Goal: Task Accomplishment & Management: Manage account settings

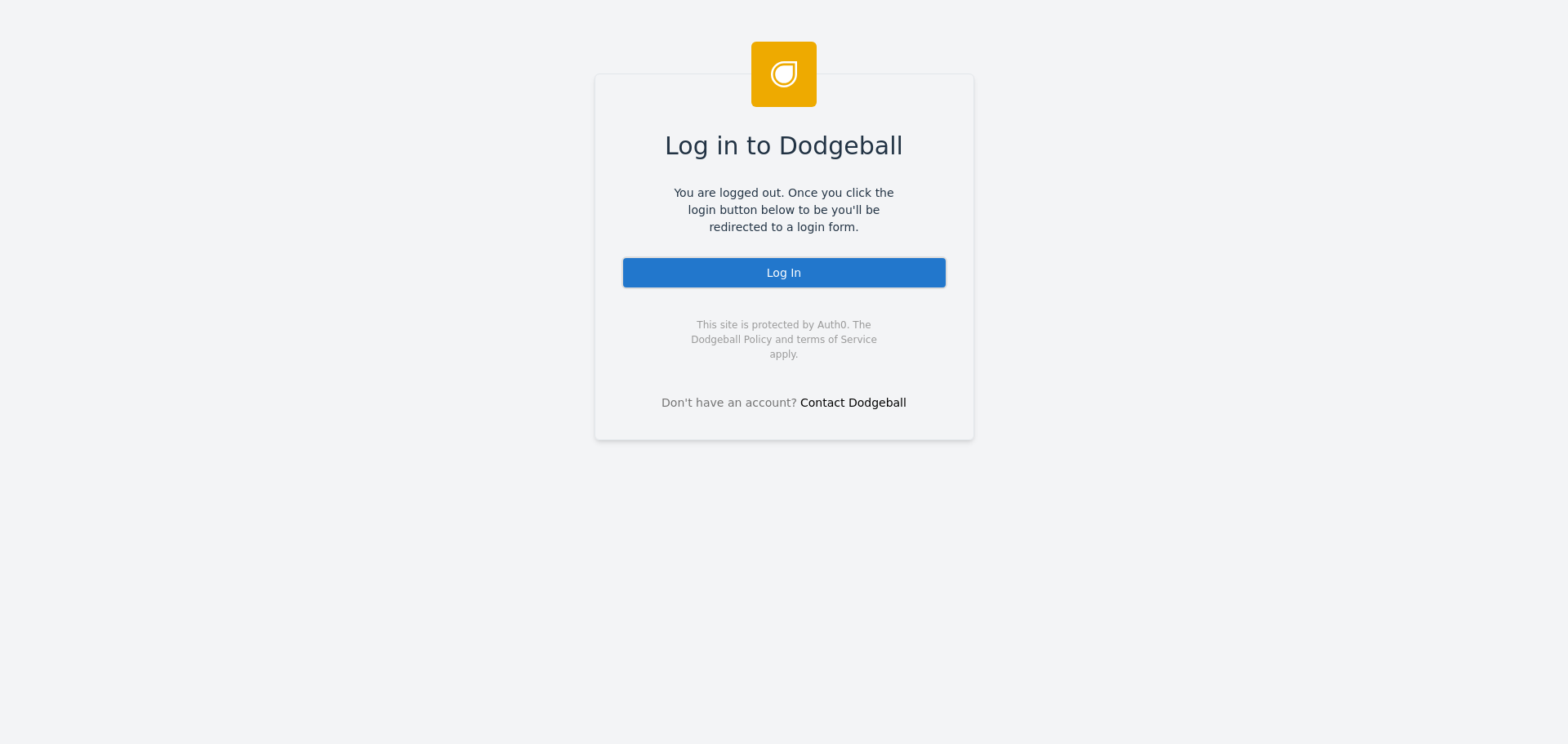
click at [703, 271] on div "Log In" at bounding box center [784, 272] width 326 height 32
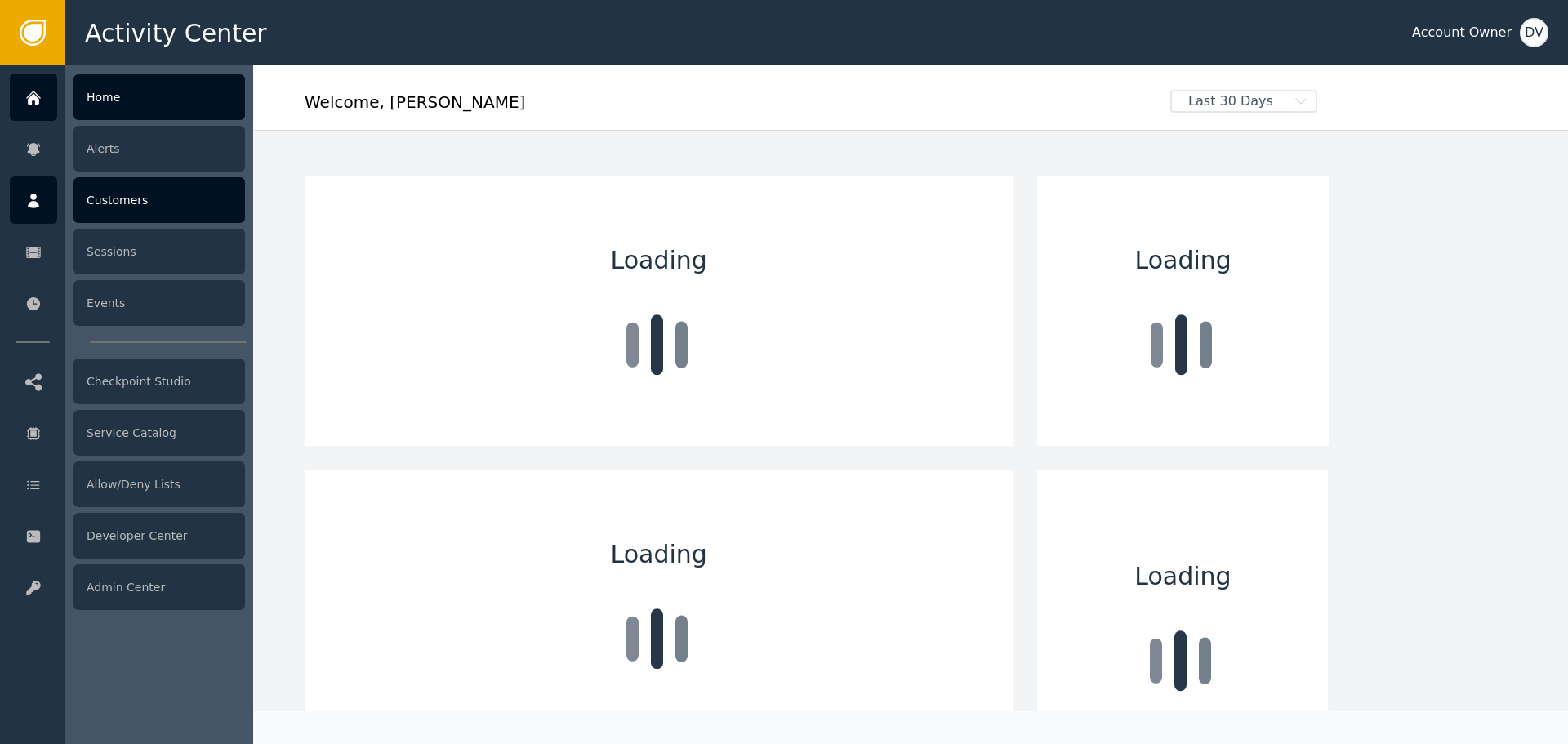
click at [38, 205] on icon at bounding box center [33, 201] width 12 height 15
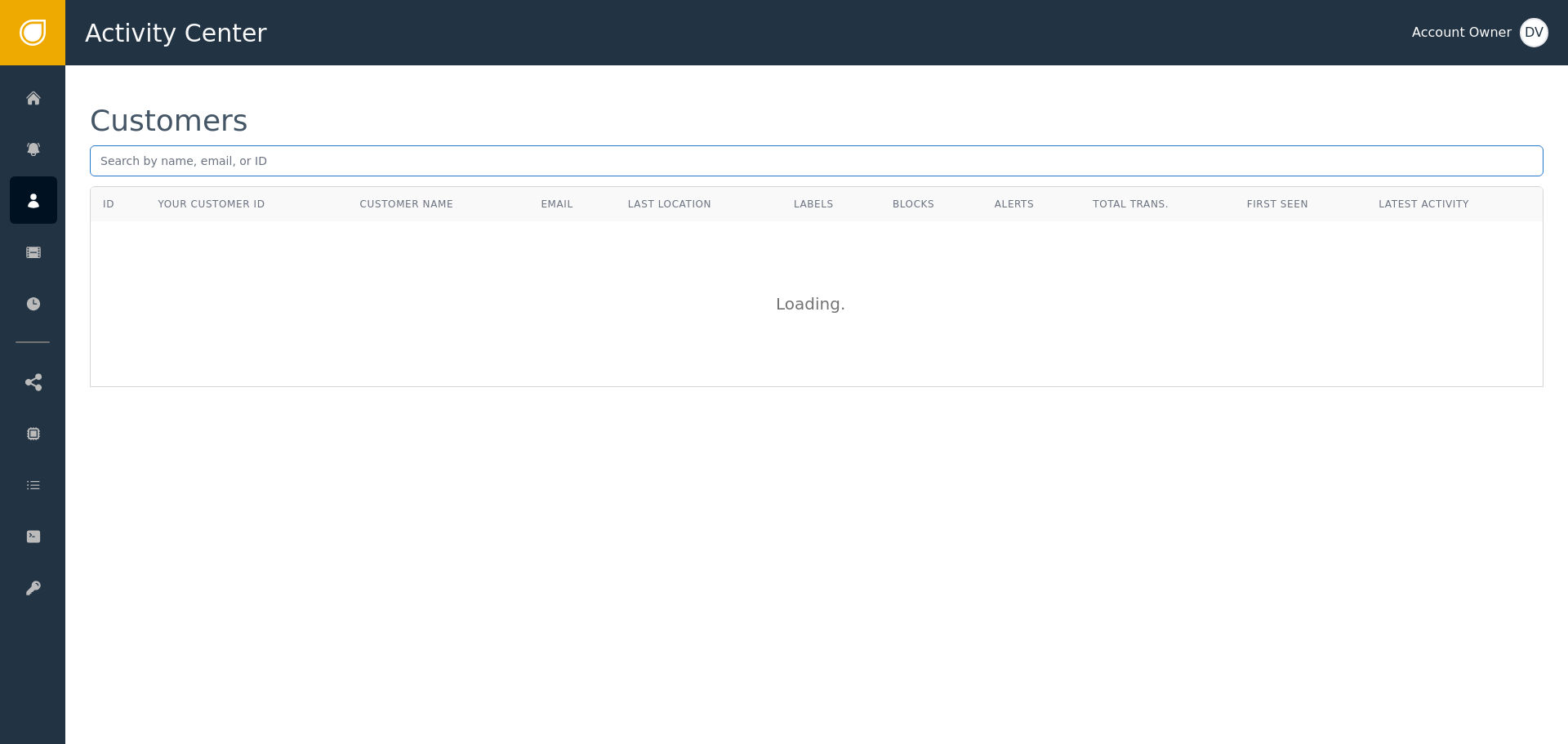
click at [370, 154] on input "text" at bounding box center [816, 160] width 1453 height 31
paste input "[EMAIL_ADDRESS][DOMAIN_NAME]"
type input "[EMAIL_ADDRESS][DOMAIN_NAME]"
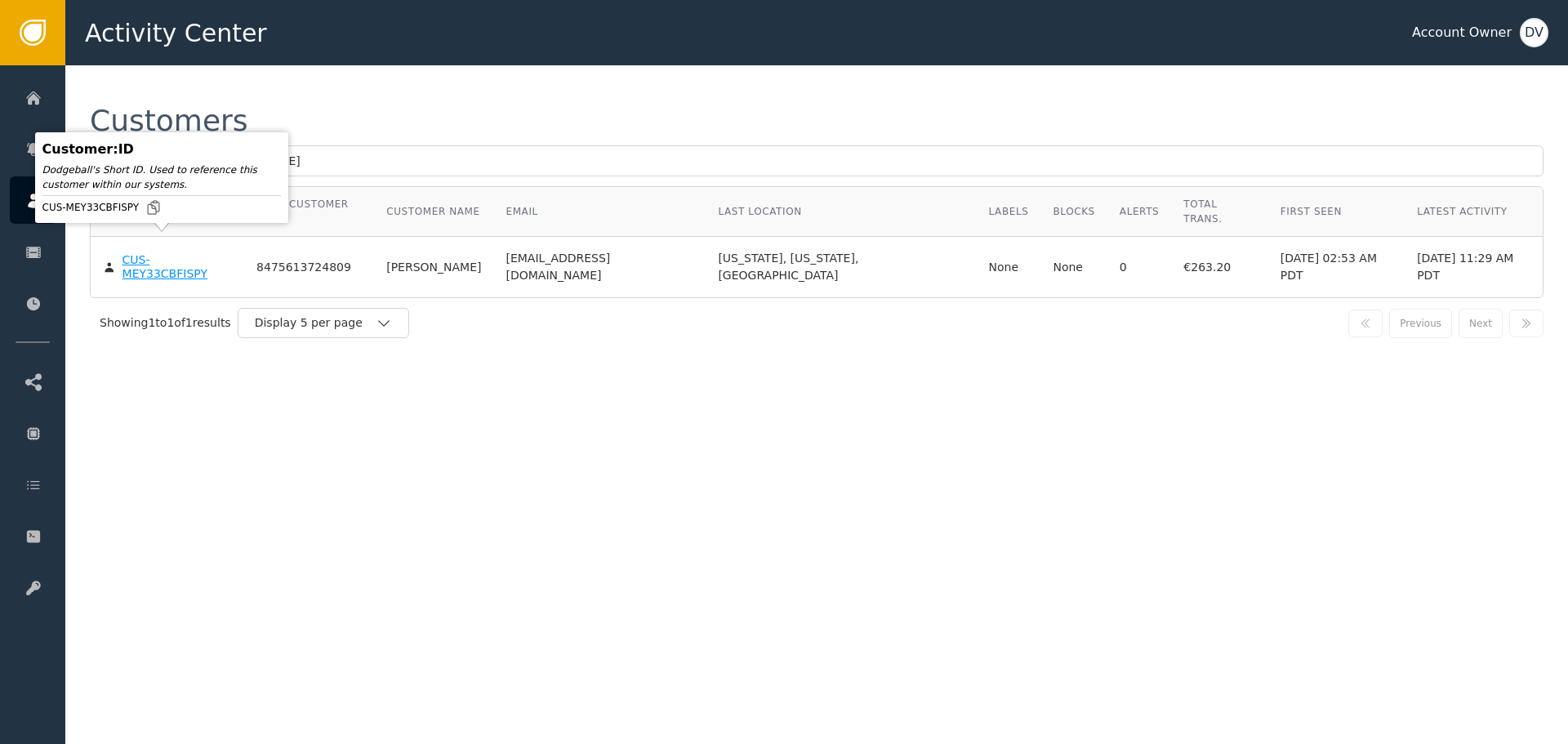
click at [169, 253] on div "CUS-MEY33CBFISPY" at bounding box center [177, 267] width 110 height 28
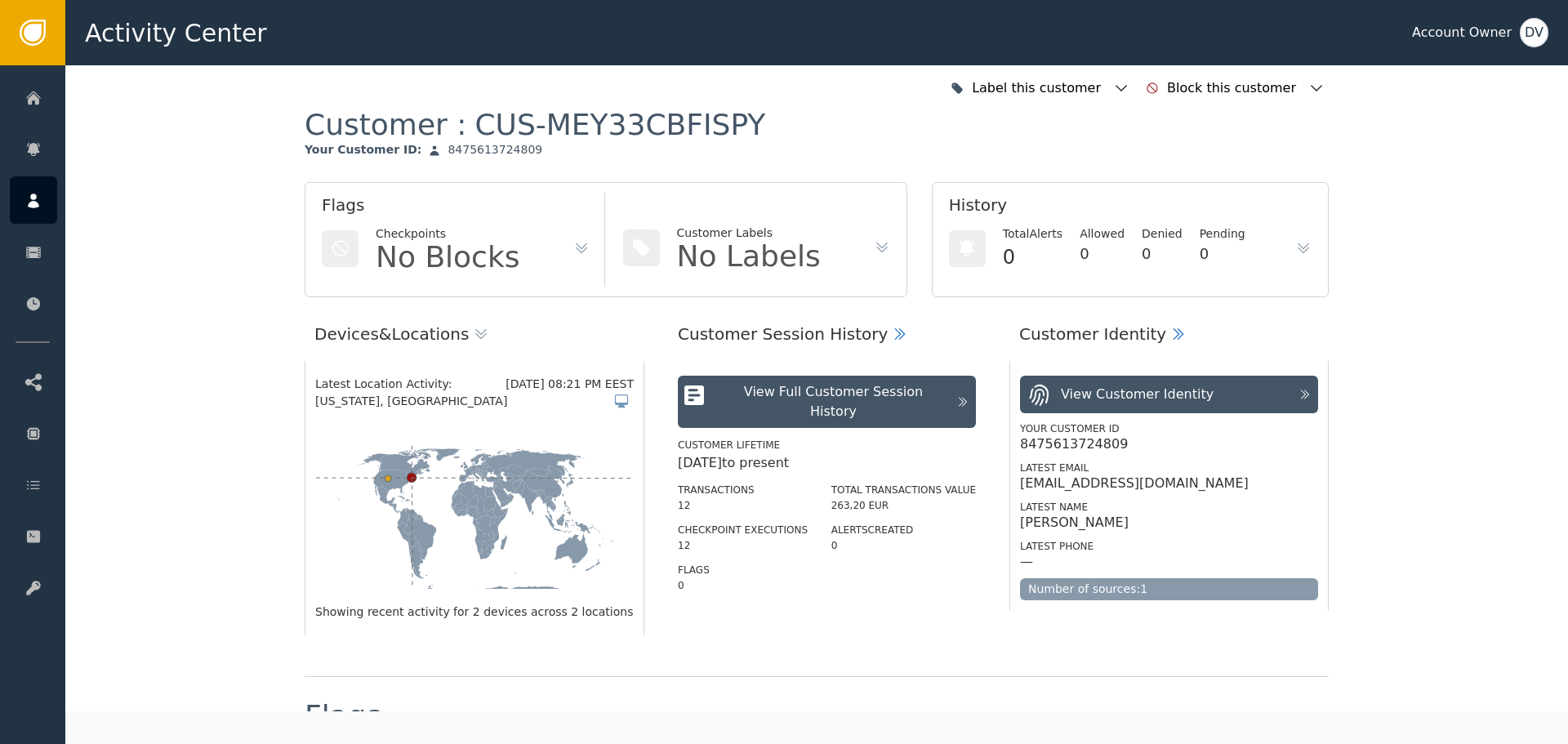
click at [1296, 239] on div "Total Alerts 0 Allowed 0 Denied 0 Pending 0" at bounding box center [1129, 248] width 362 height 46
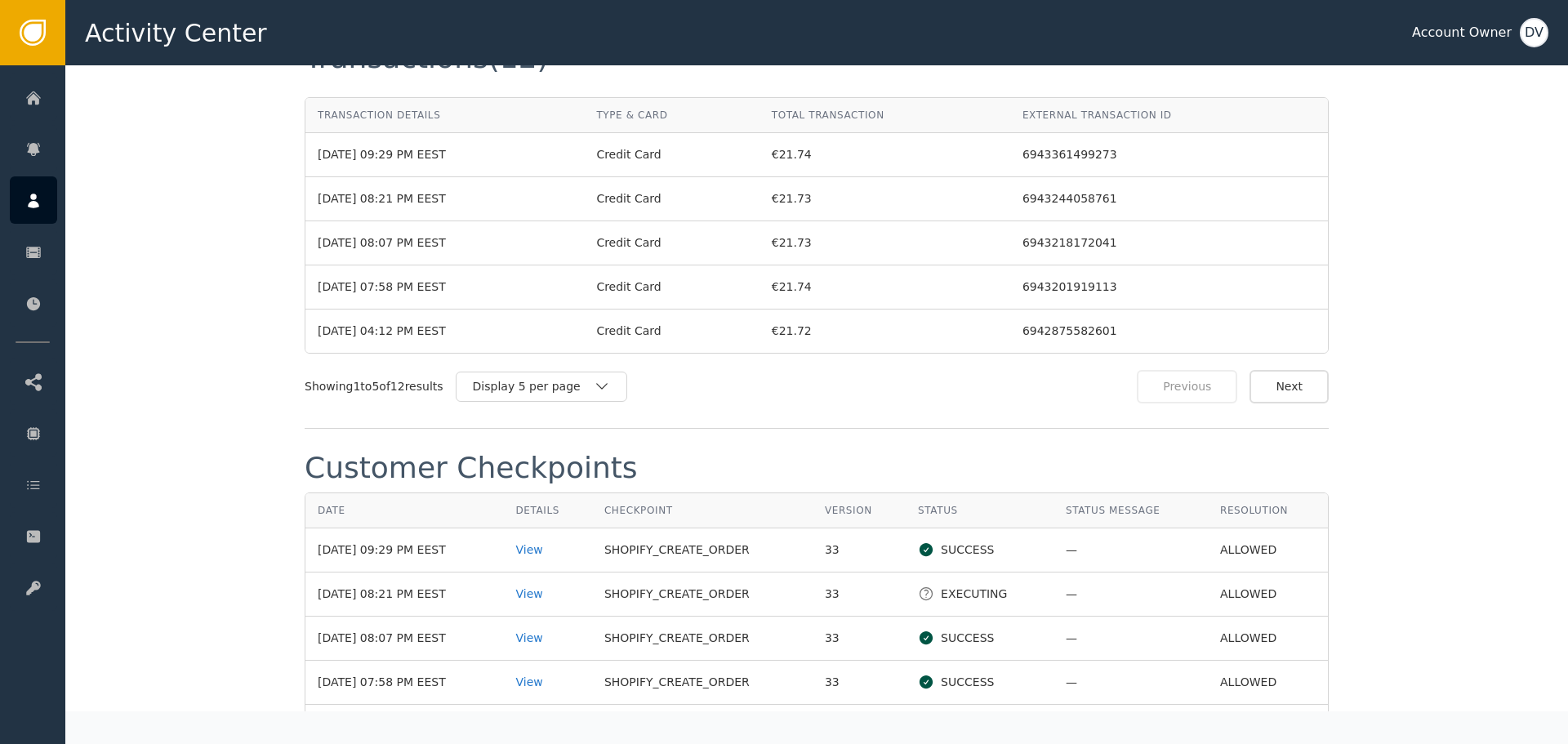
scroll to position [1919, 0]
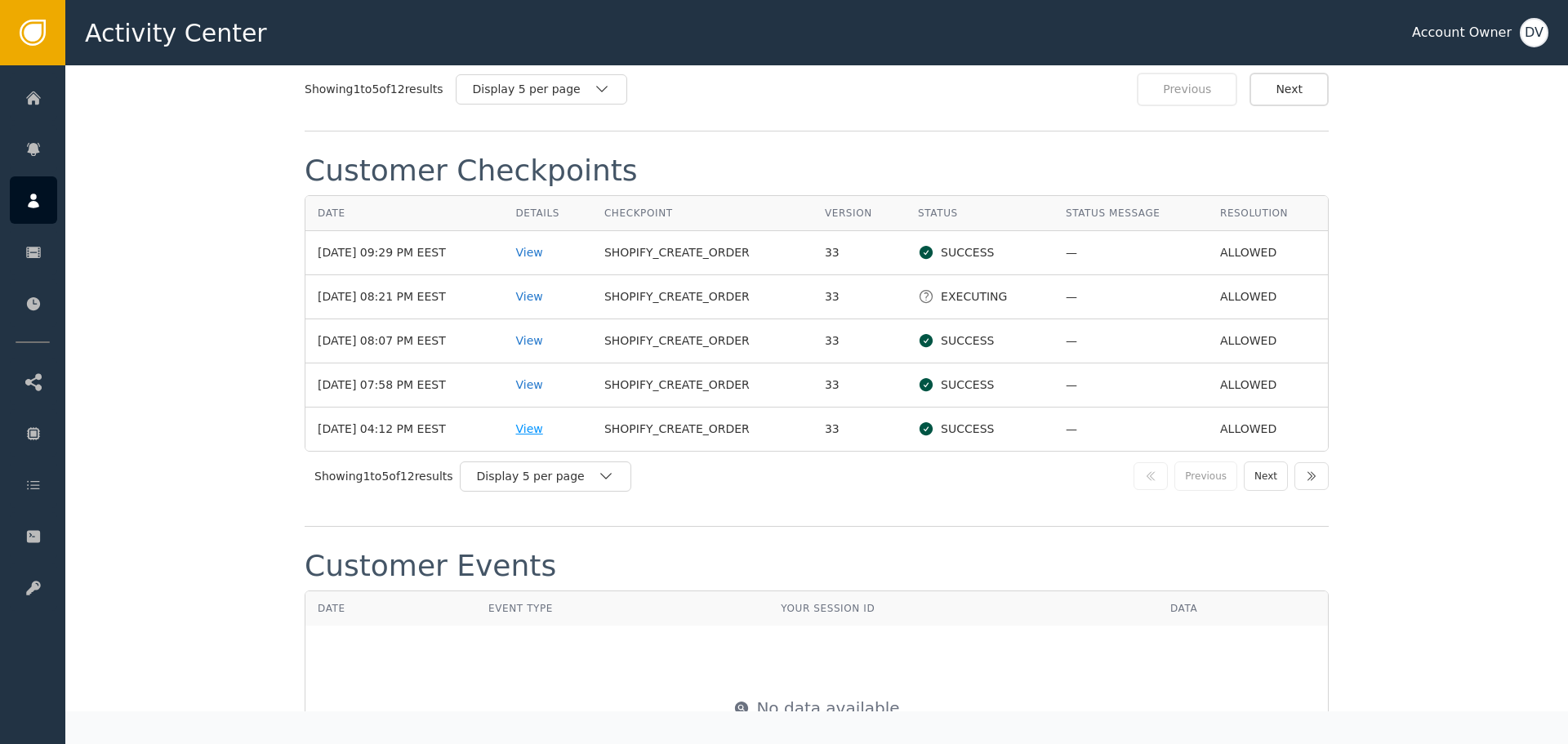
click at [547, 423] on div "View" at bounding box center [546, 428] width 64 height 17
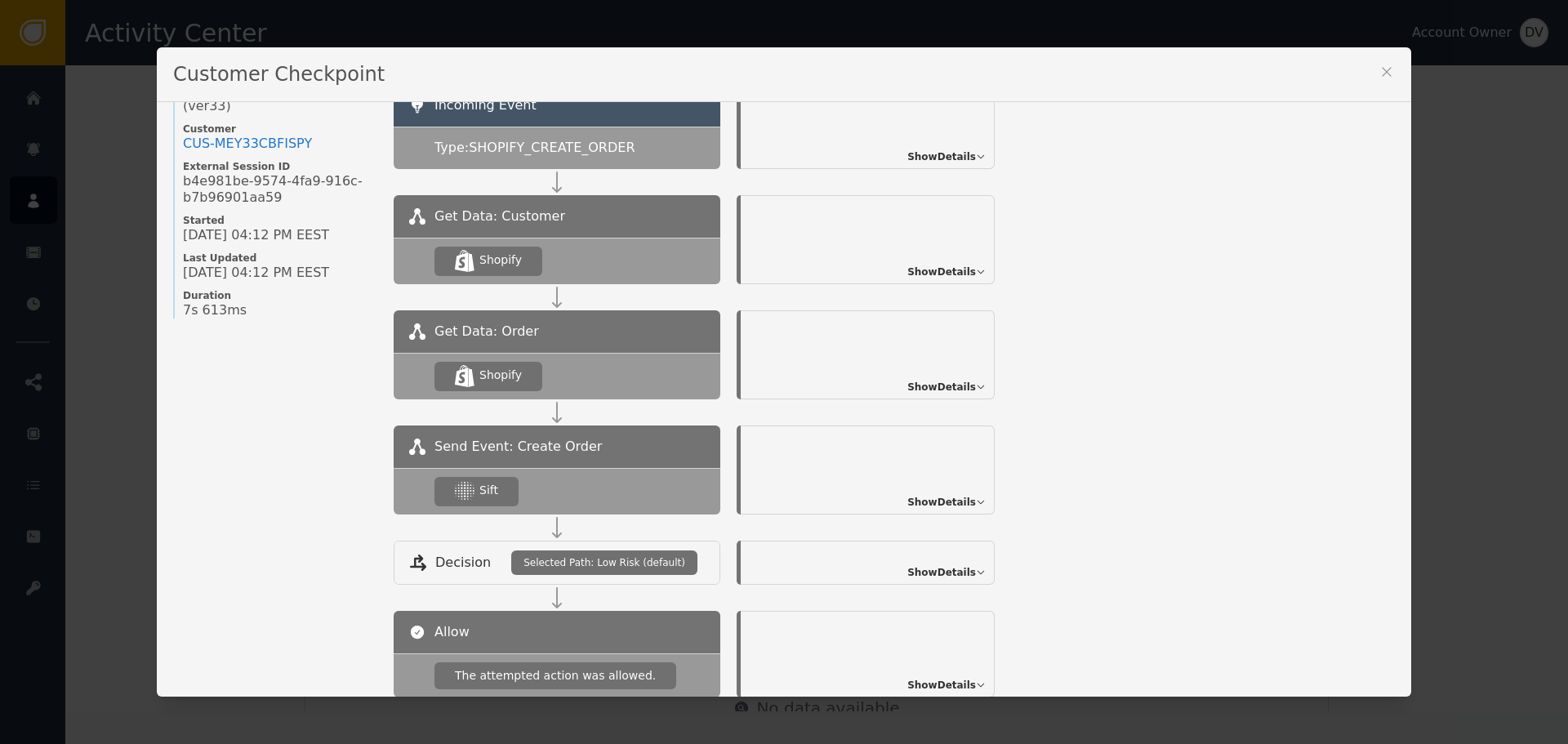
scroll to position [177, 0]
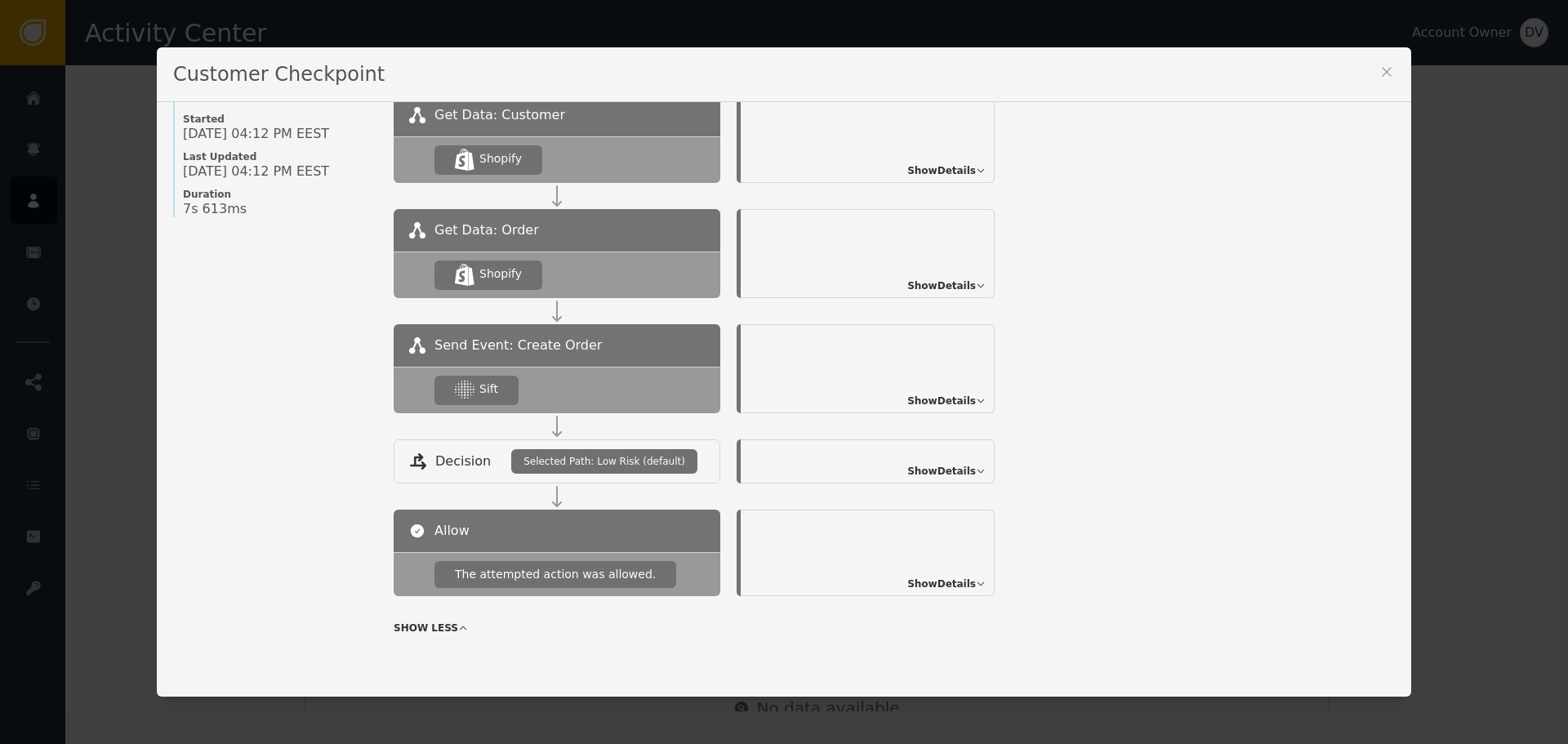
click at [958, 464] on span "Show Details" at bounding box center [941, 471] width 69 height 15
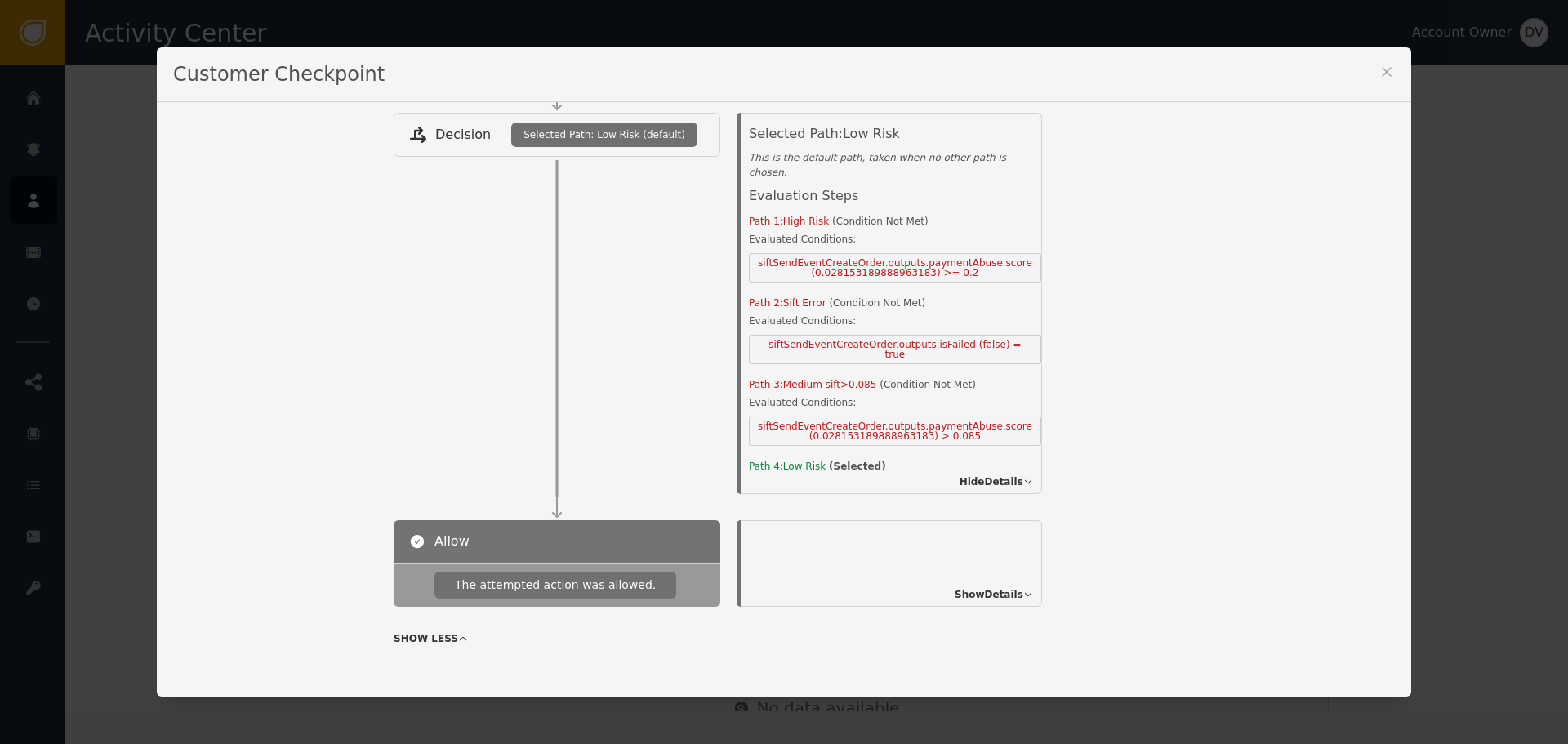
scroll to position [259, 0]
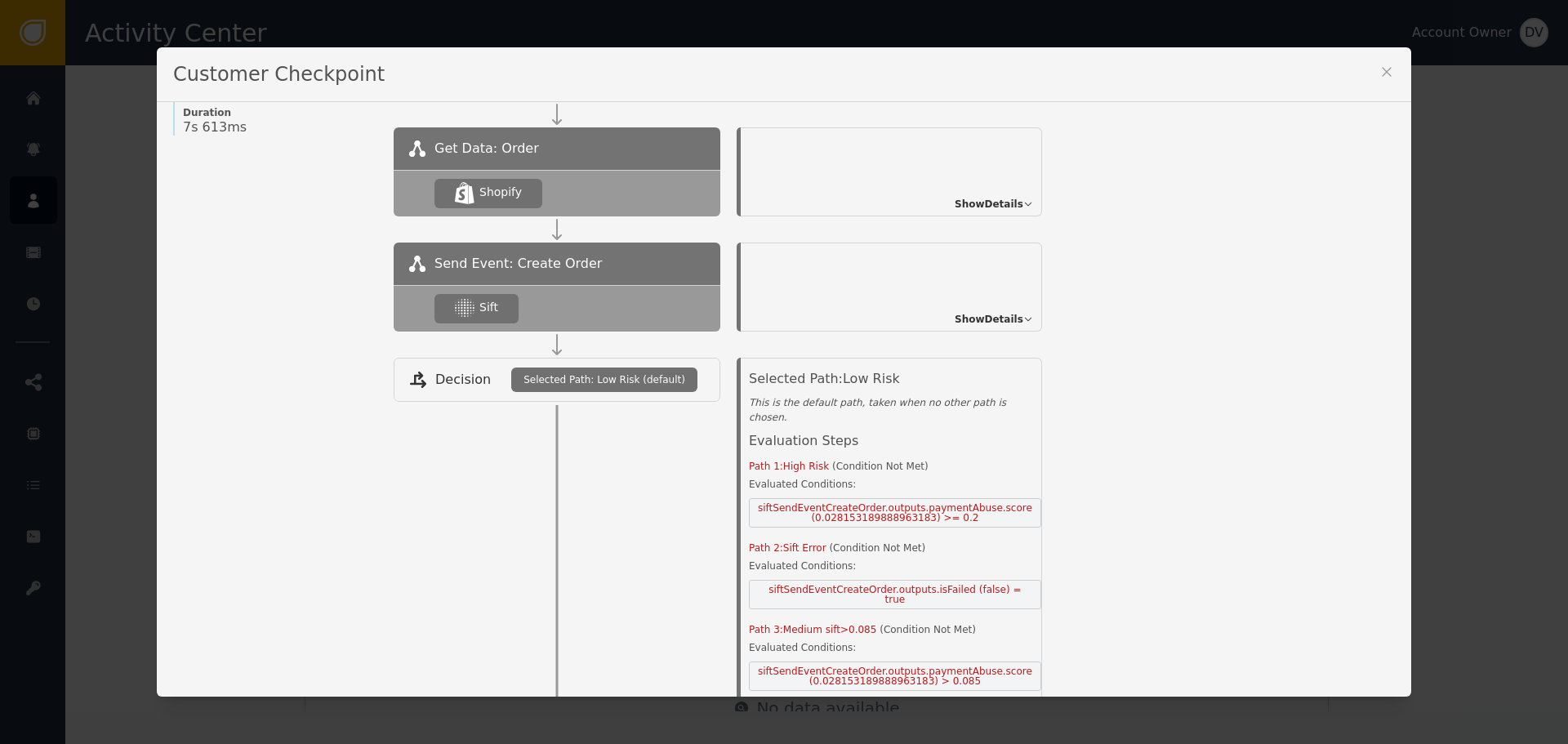
click at [958, 320] on span "Show Details" at bounding box center [988, 320] width 69 height 15
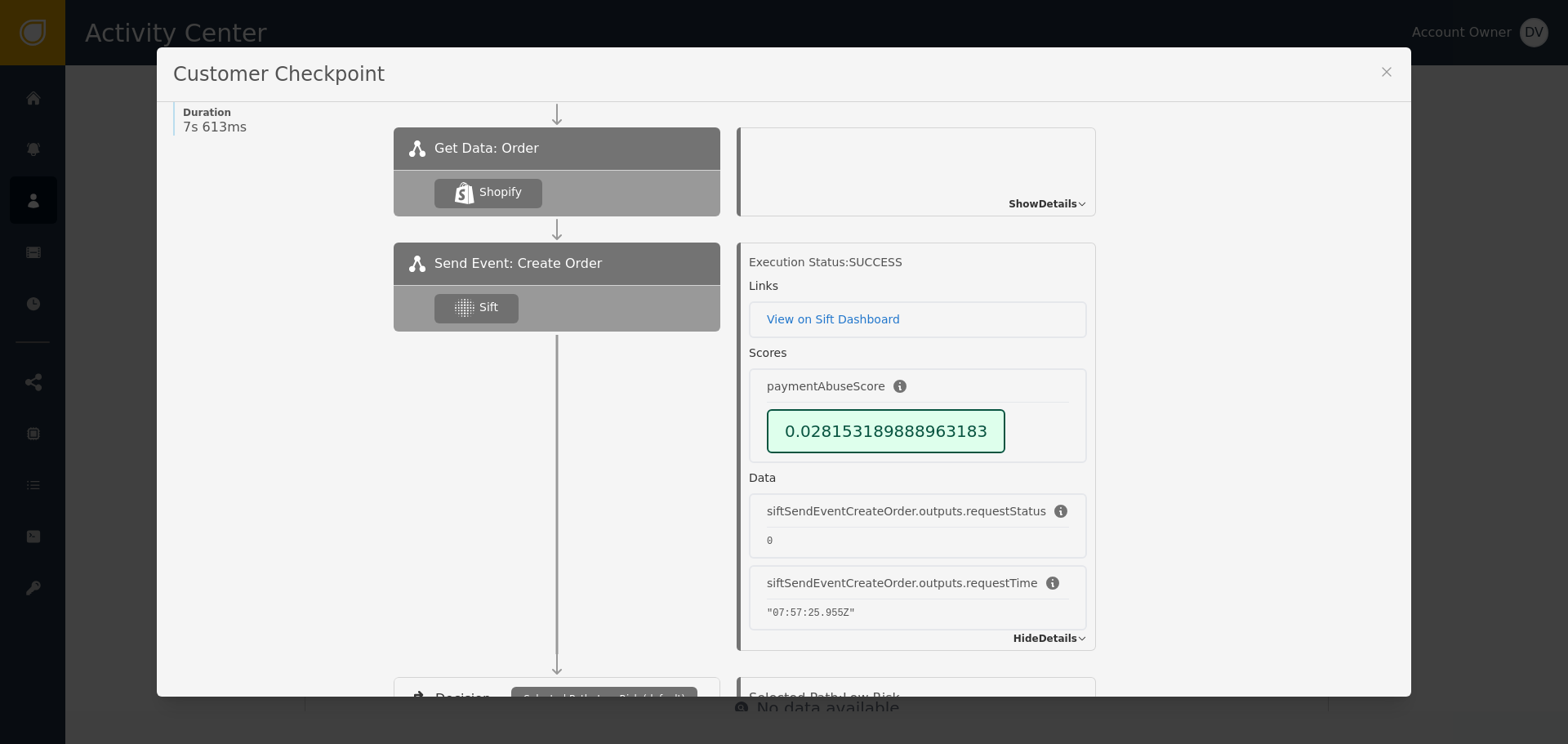
click at [1371, 69] on div "Customer Checkpoint" at bounding box center [784, 75] width 1254 height 55
click at [1381, 68] on icon at bounding box center [1386, 72] width 17 height 17
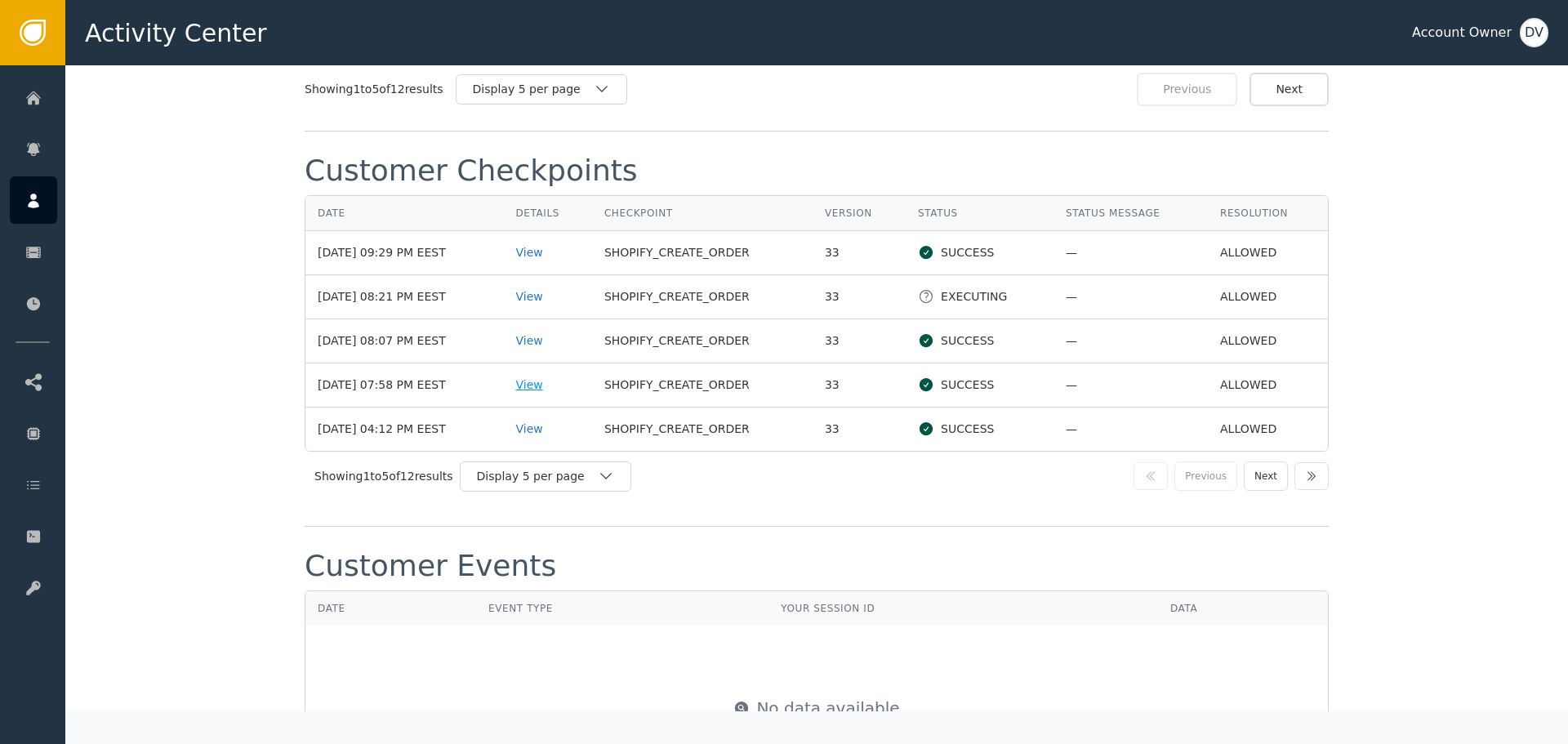
click at [541, 385] on div "View" at bounding box center [546, 384] width 64 height 17
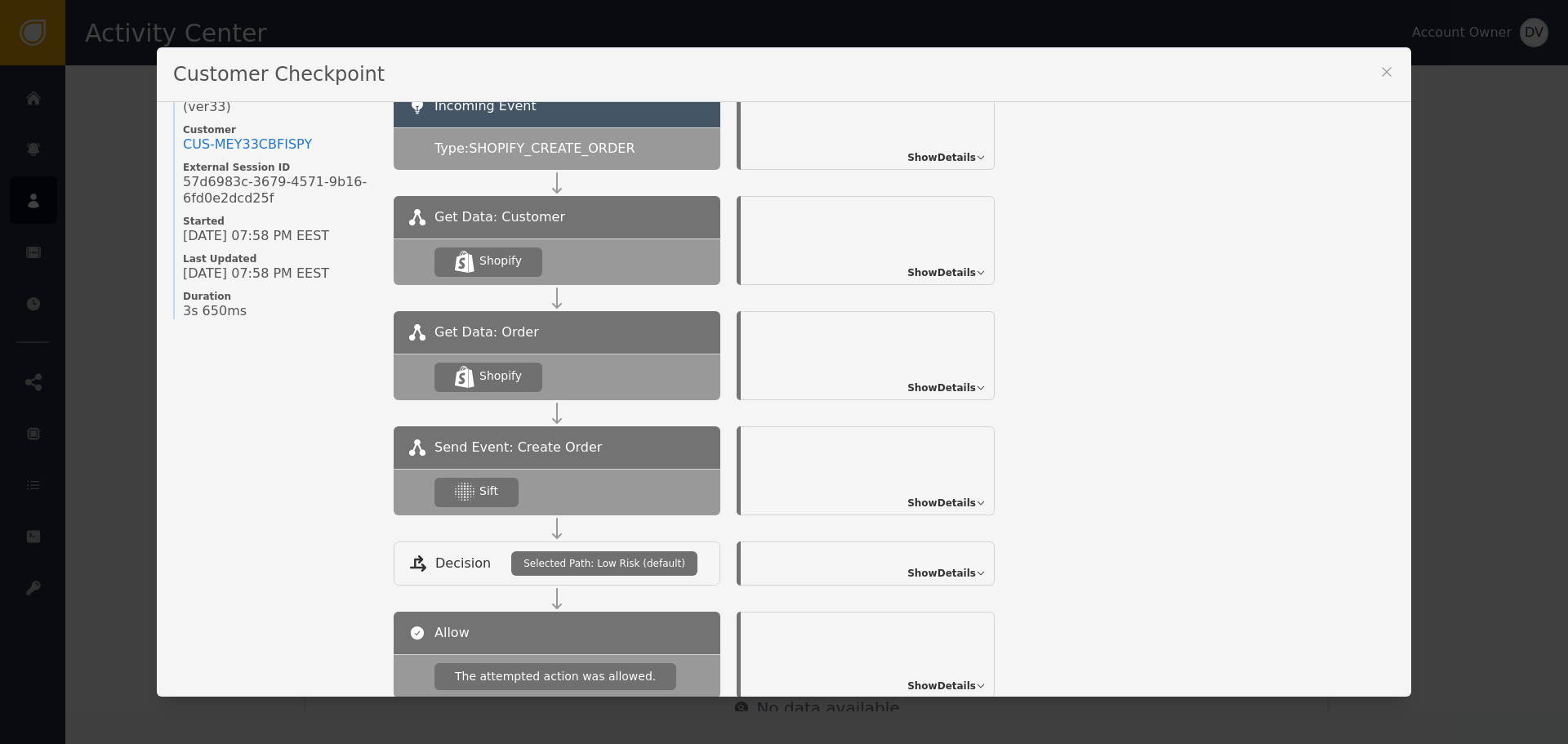
scroll to position [177, 0]
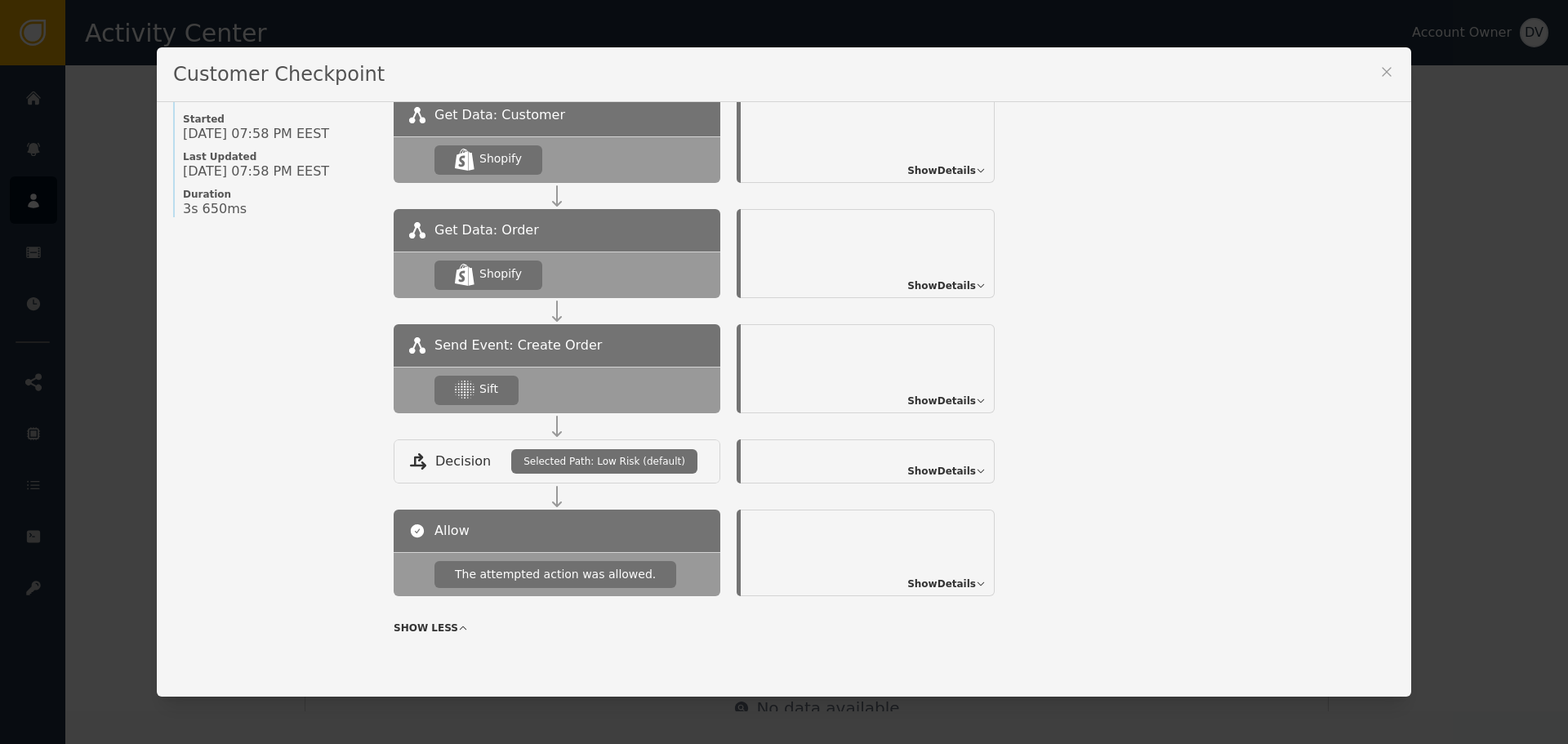
click at [951, 394] on span "Show Details" at bounding box center [941, 401] width 69 height 15
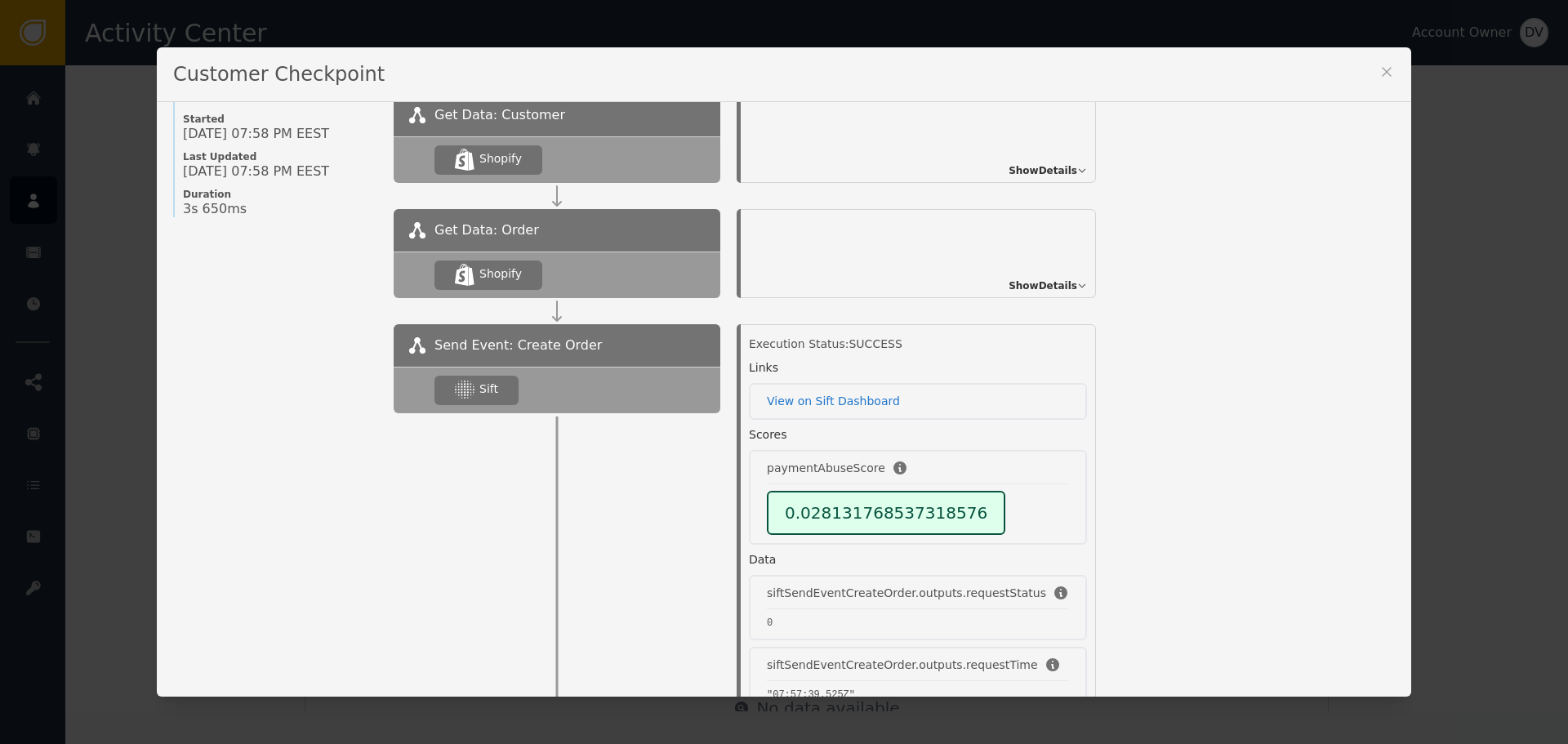
click at [1378, 72] on icon at bounding box center [1386, 72] width 17 height 17
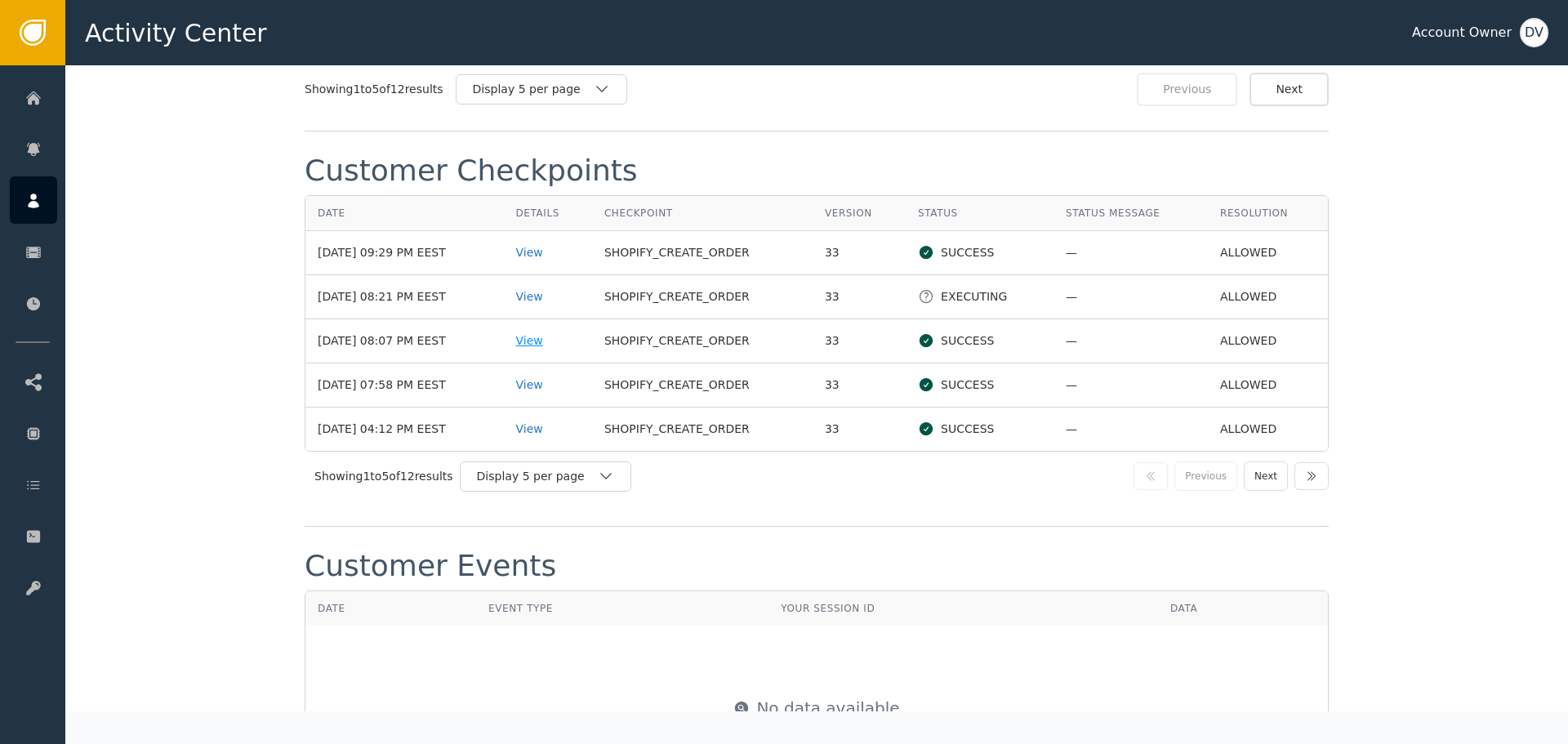
click at [549, 337] on div "View" at bounding box center [546, 340] width 64 height 17
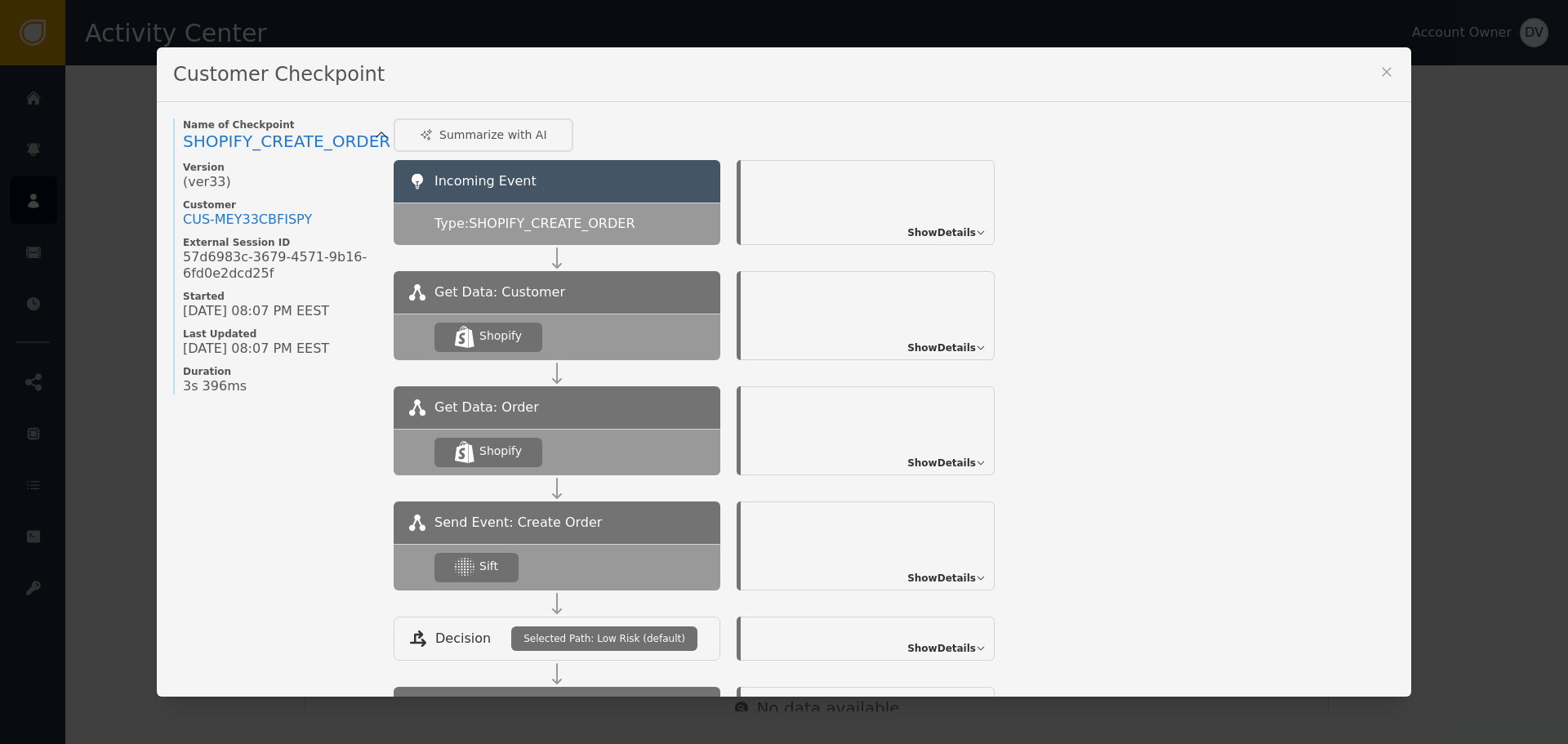
click at [942, 581] on span "Show Details" at bounding box center [941, 578] width 69 height 15
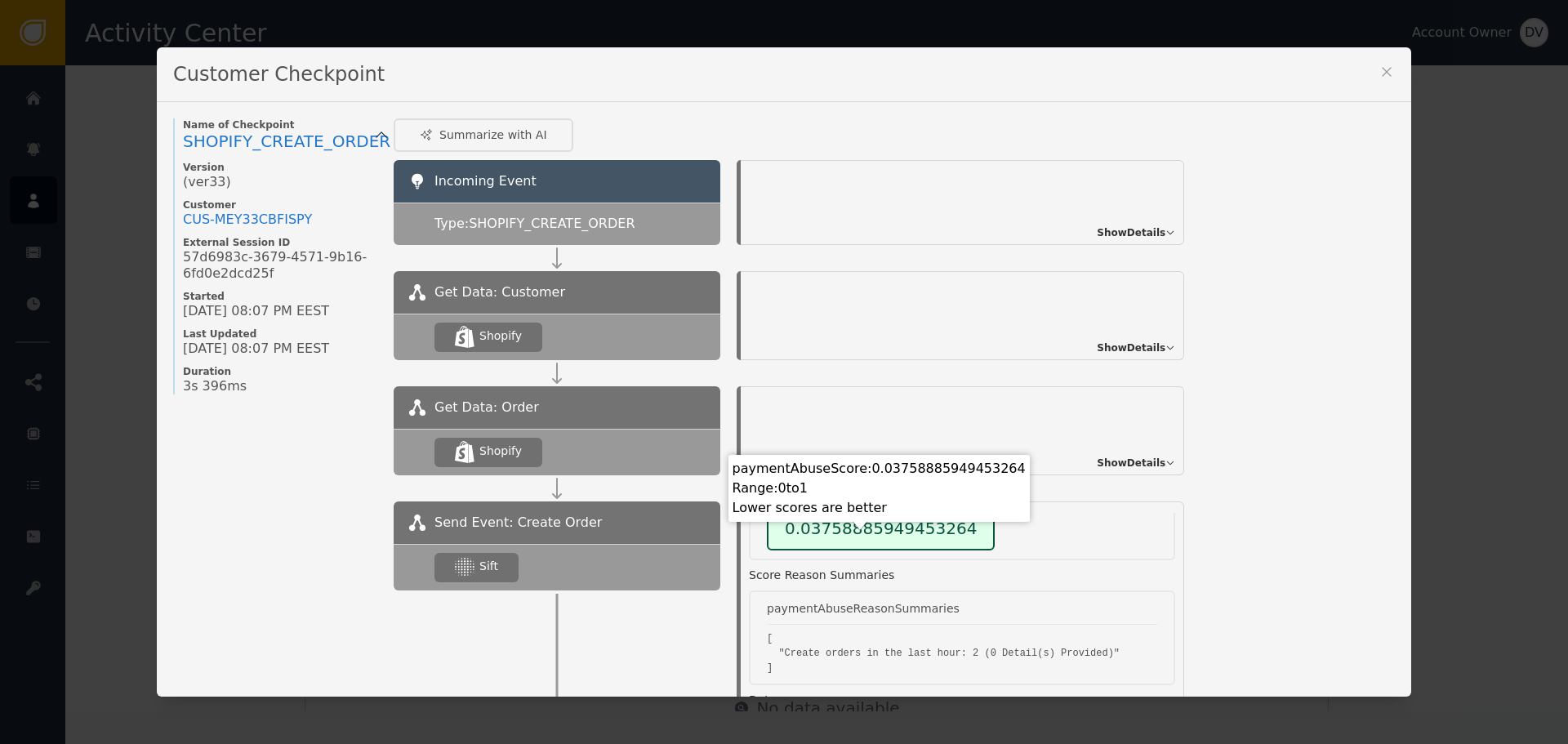
scroll to position [164, 0]
click at [1381, 66] on icon at bounding box center [1386, 72] width 17 height 17
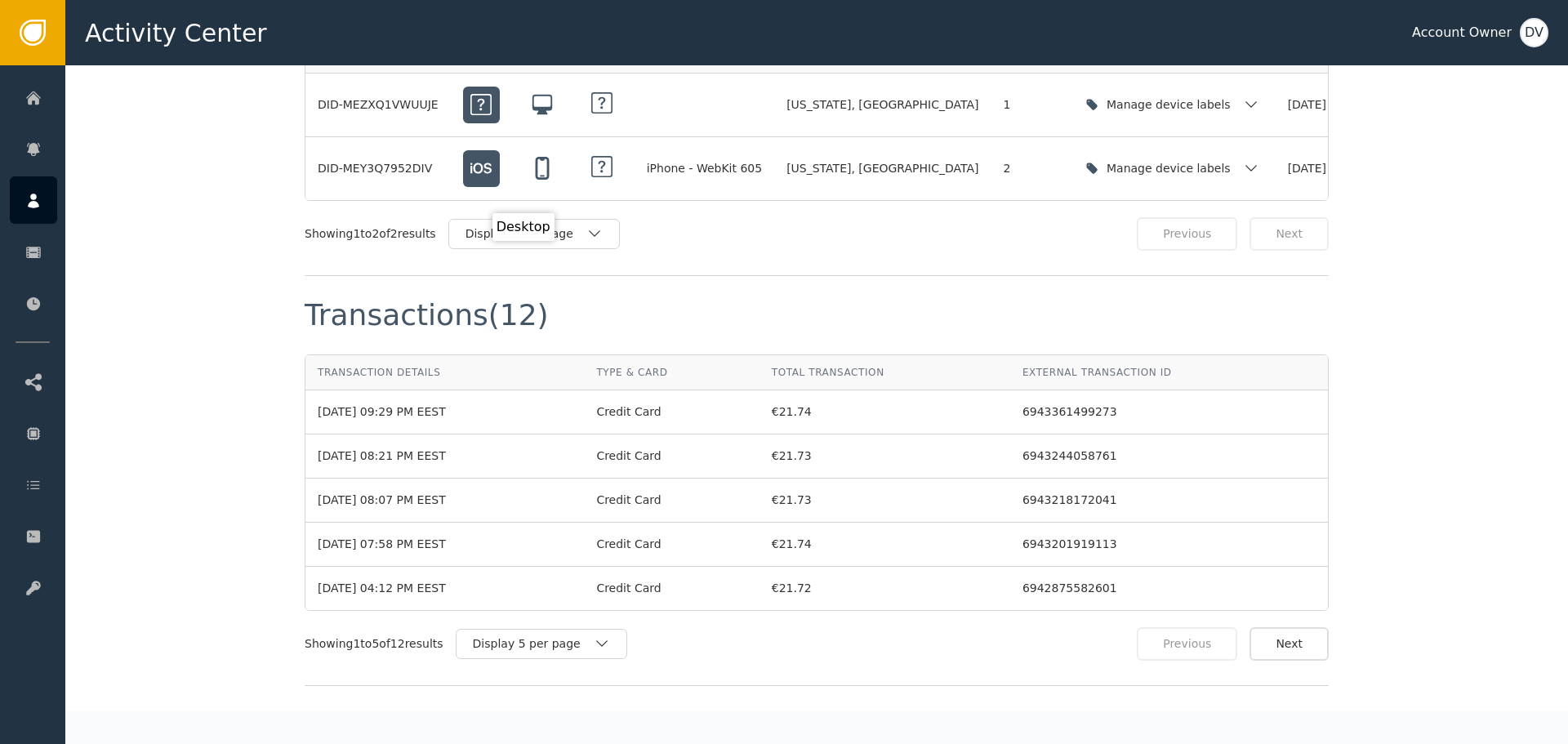
scroll to position [1674, 0]
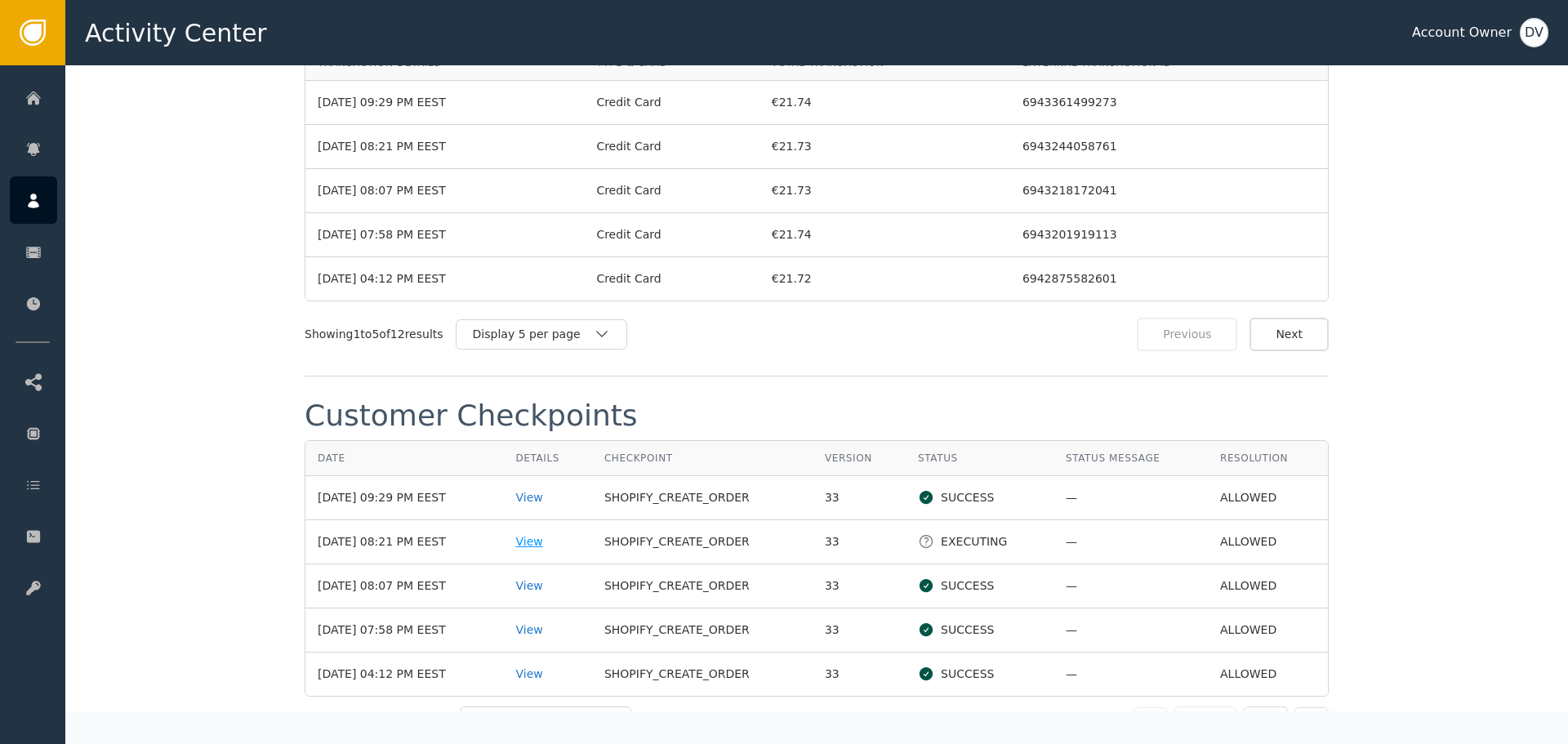
click at [543, 546] on div "View" at bounding box center [546, 541] width 64 height 17
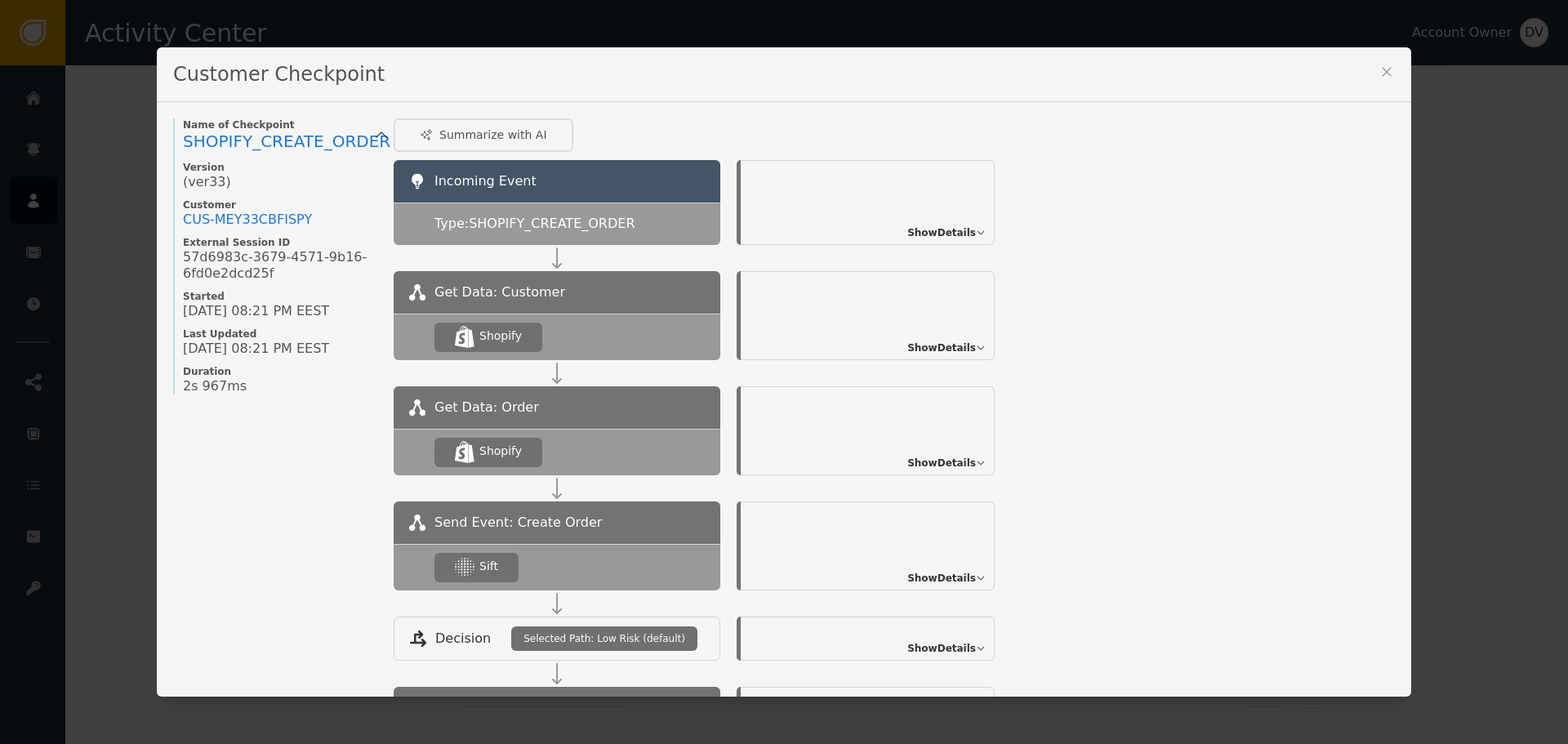
click at [922, 583] on span "Show Details" at bounding box center [941, 578] width 69 height 15
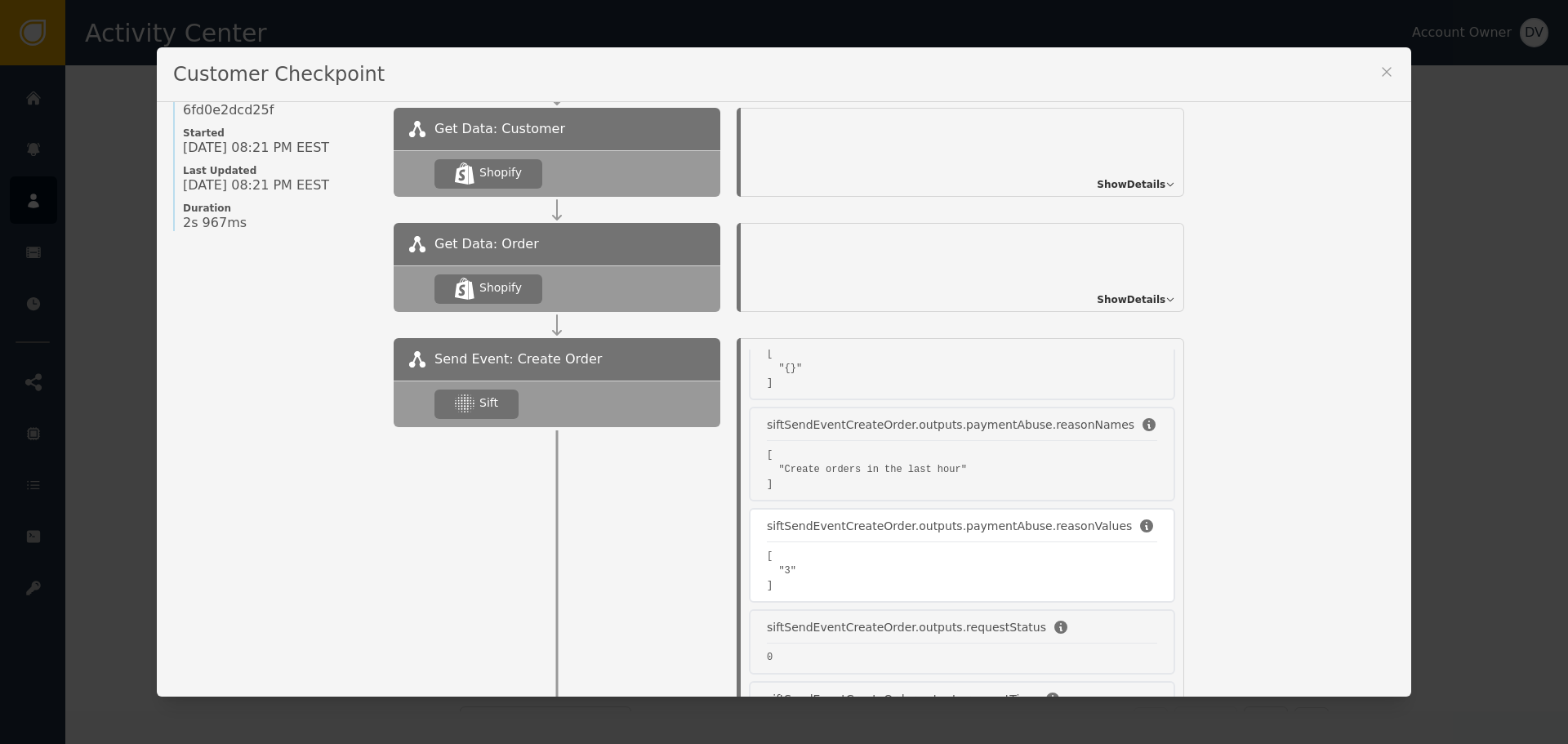
scroll to position [491, 0]
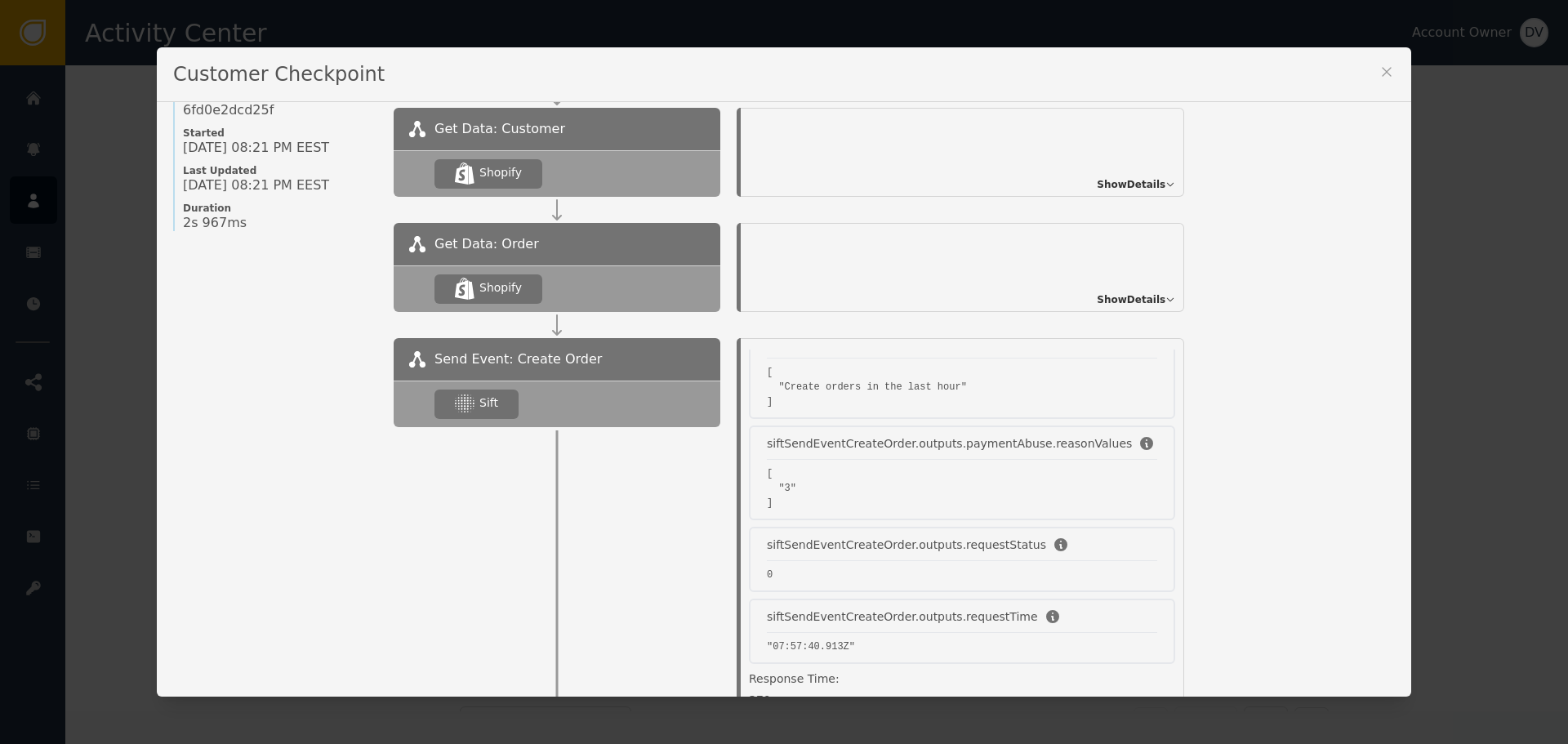
click at [1385, 67] on icon at bounding box center [1386, 72] width 17 height 17
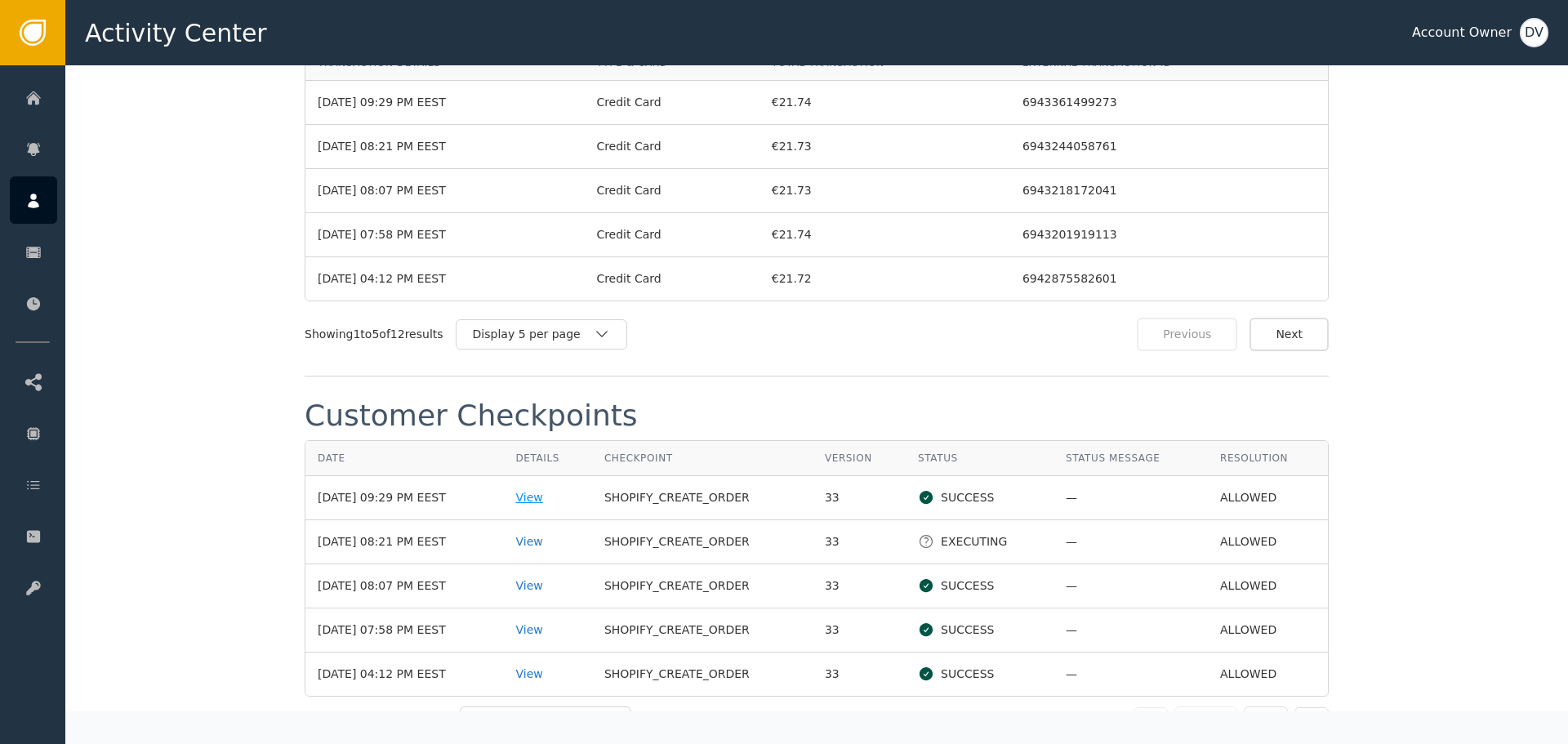
click at [537, 498] on div "View" at bounding box center [546, 497] width 64 height 17
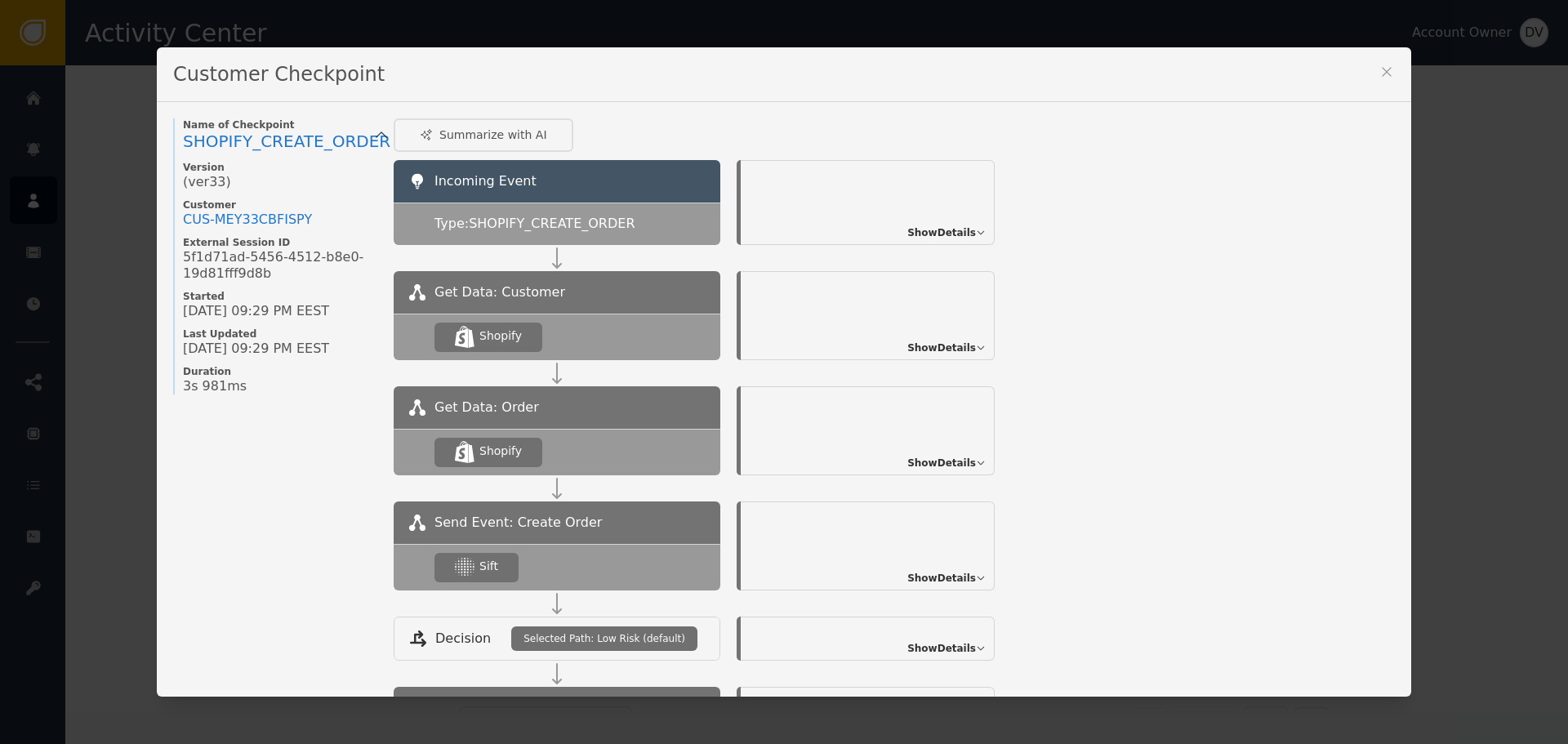
scroll to position [164, 0]
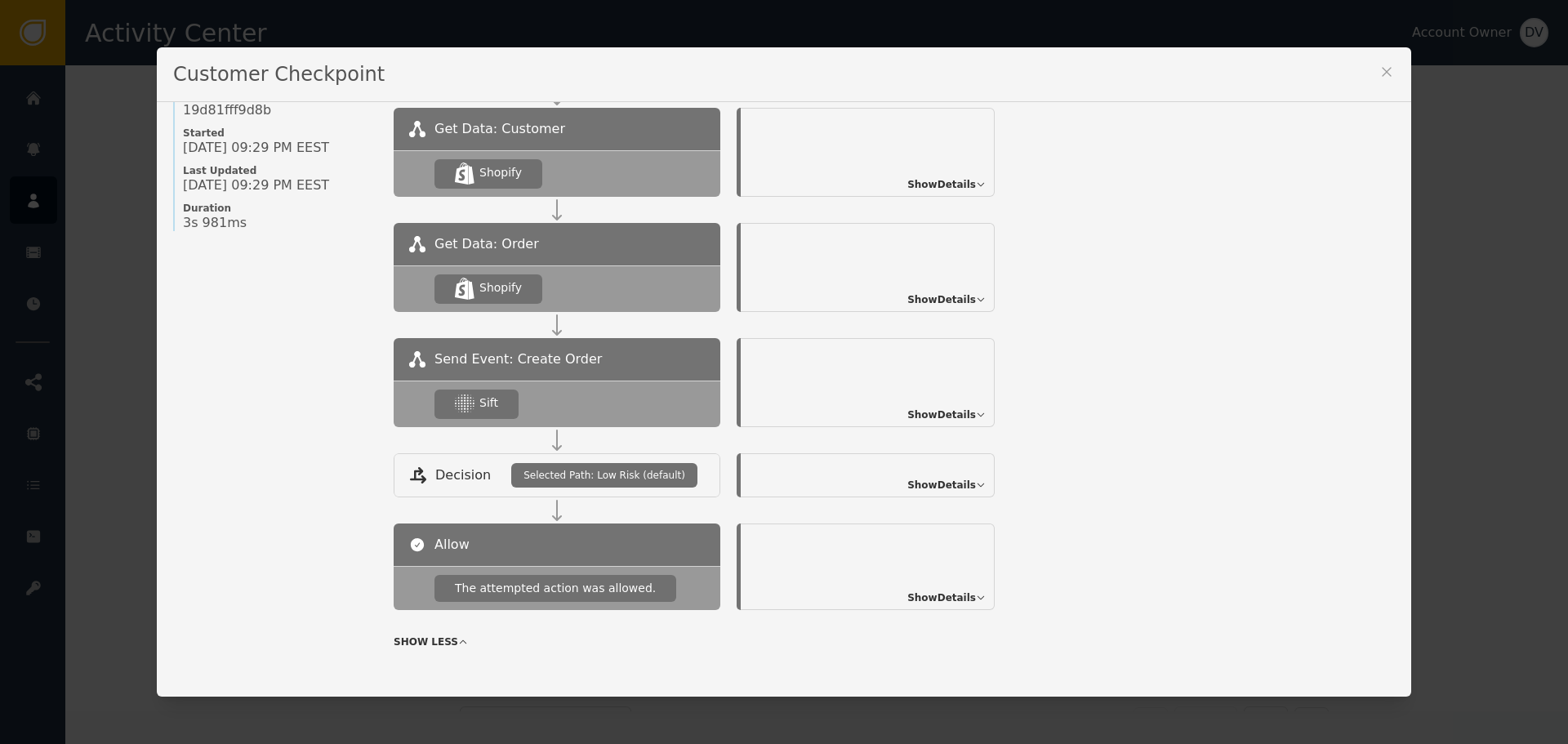
click at [939, 406] on div "Show Details" at bounding box center [868, 382] width 254 height 89
click at [941, 421] on span "Show Details" at bounding box center [941, 415] width 69 height 15
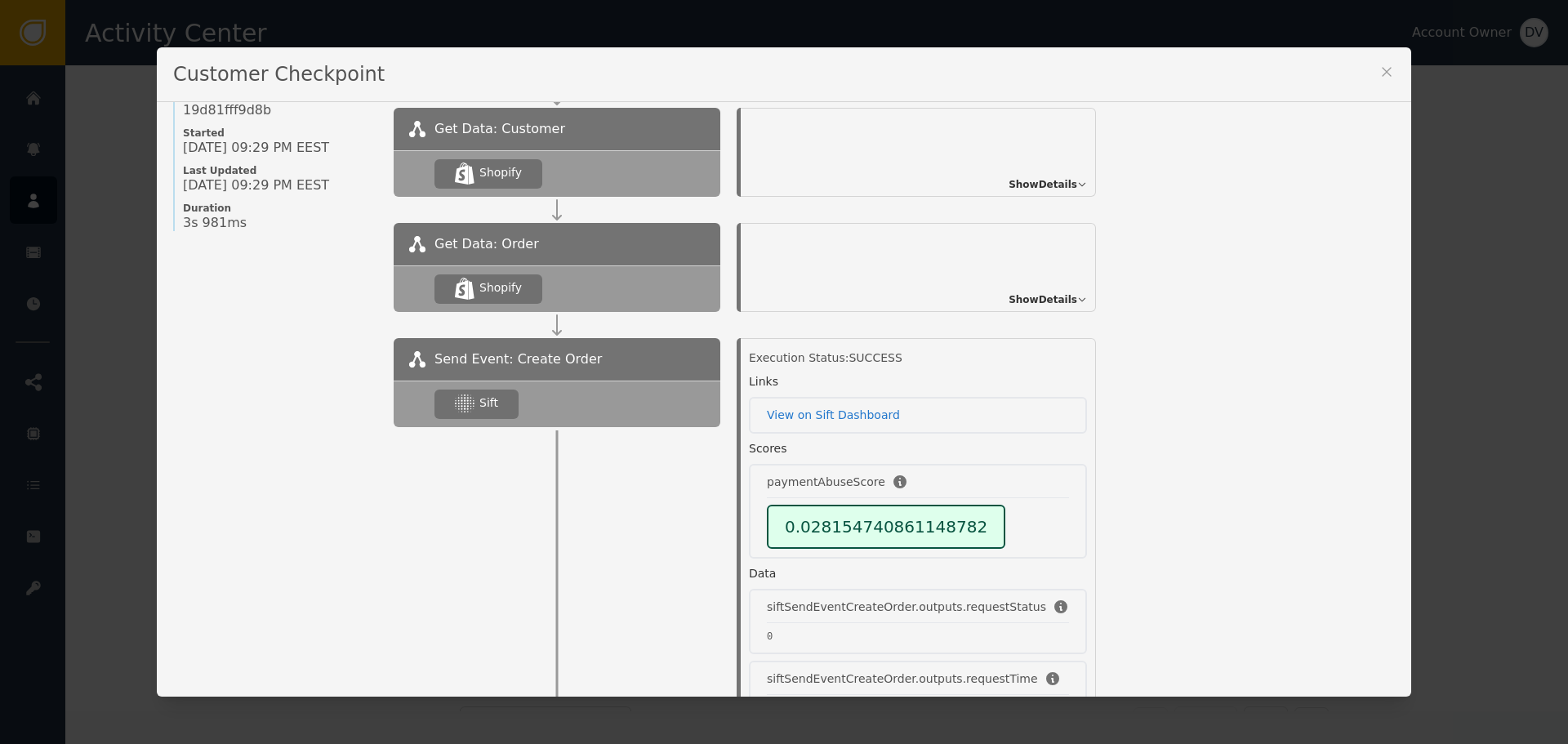
click at [1389, 56] on div "Customer Checkpoint" at bounding box center [784, 75] width 1254 height 55
click at [1384, 67] on icon at bounding box center [1386, 72] width 17 height 17
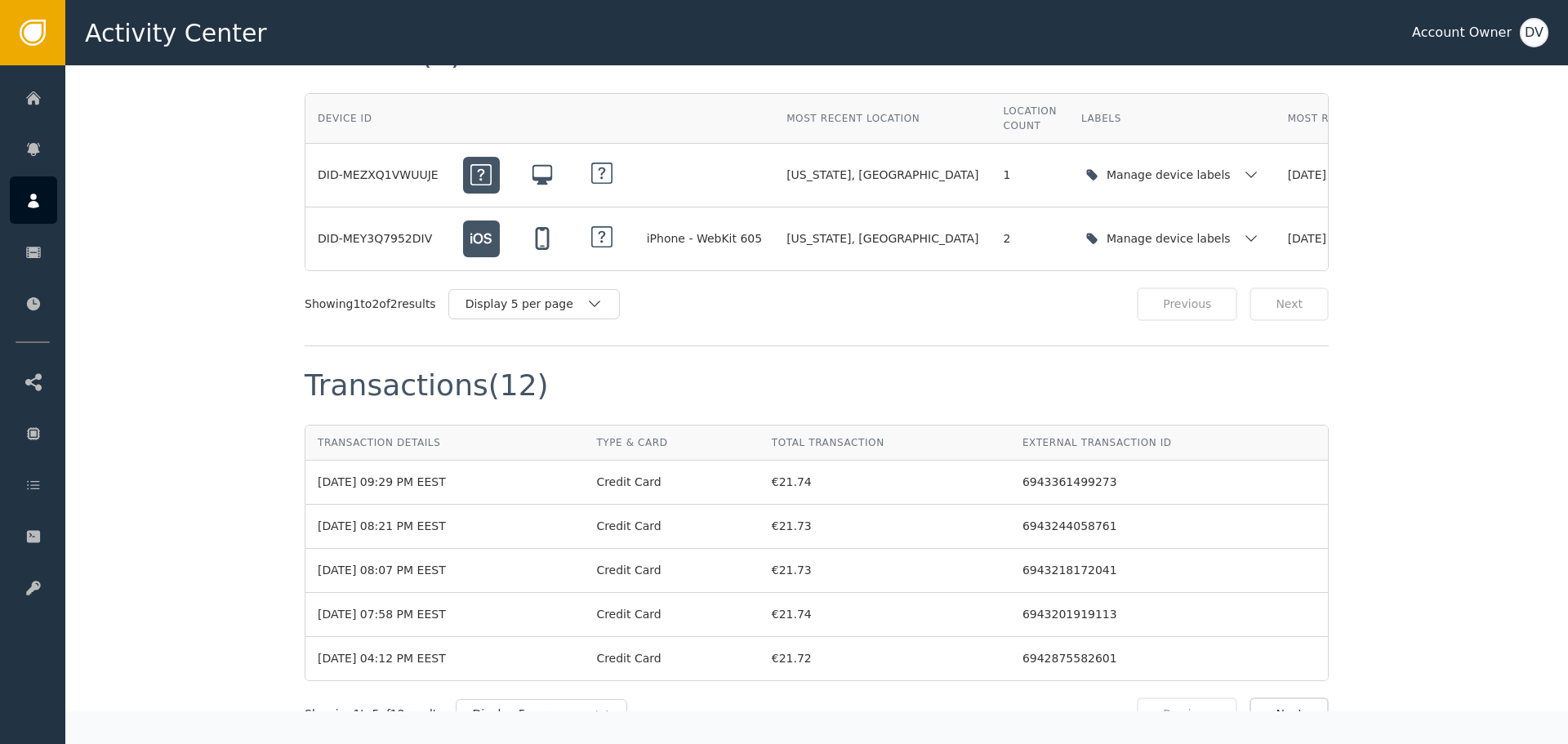
scroll to position [1266, 0]
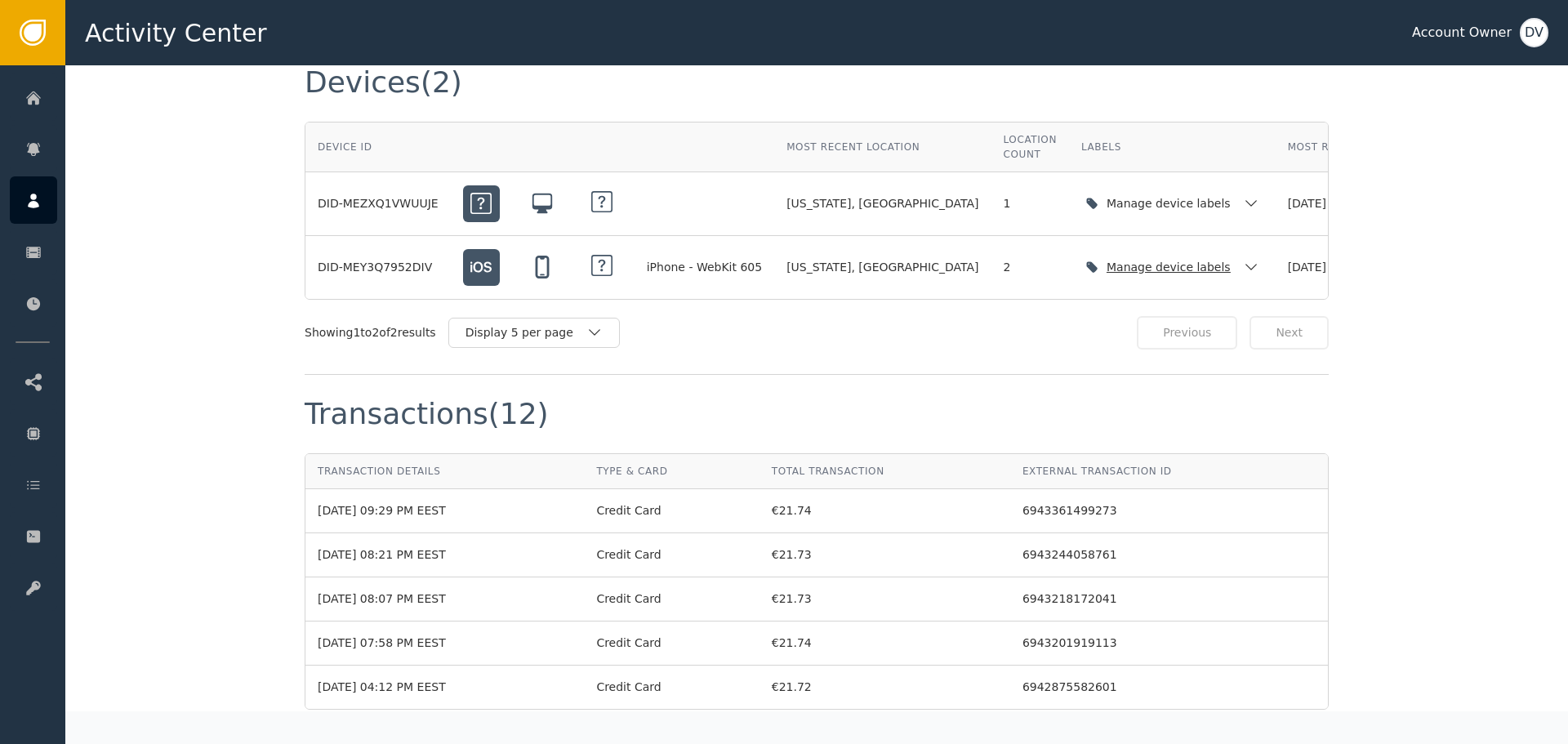
click at [1242, 267] on icon "button" at bounding box center [1251, 267] width 17 height 17
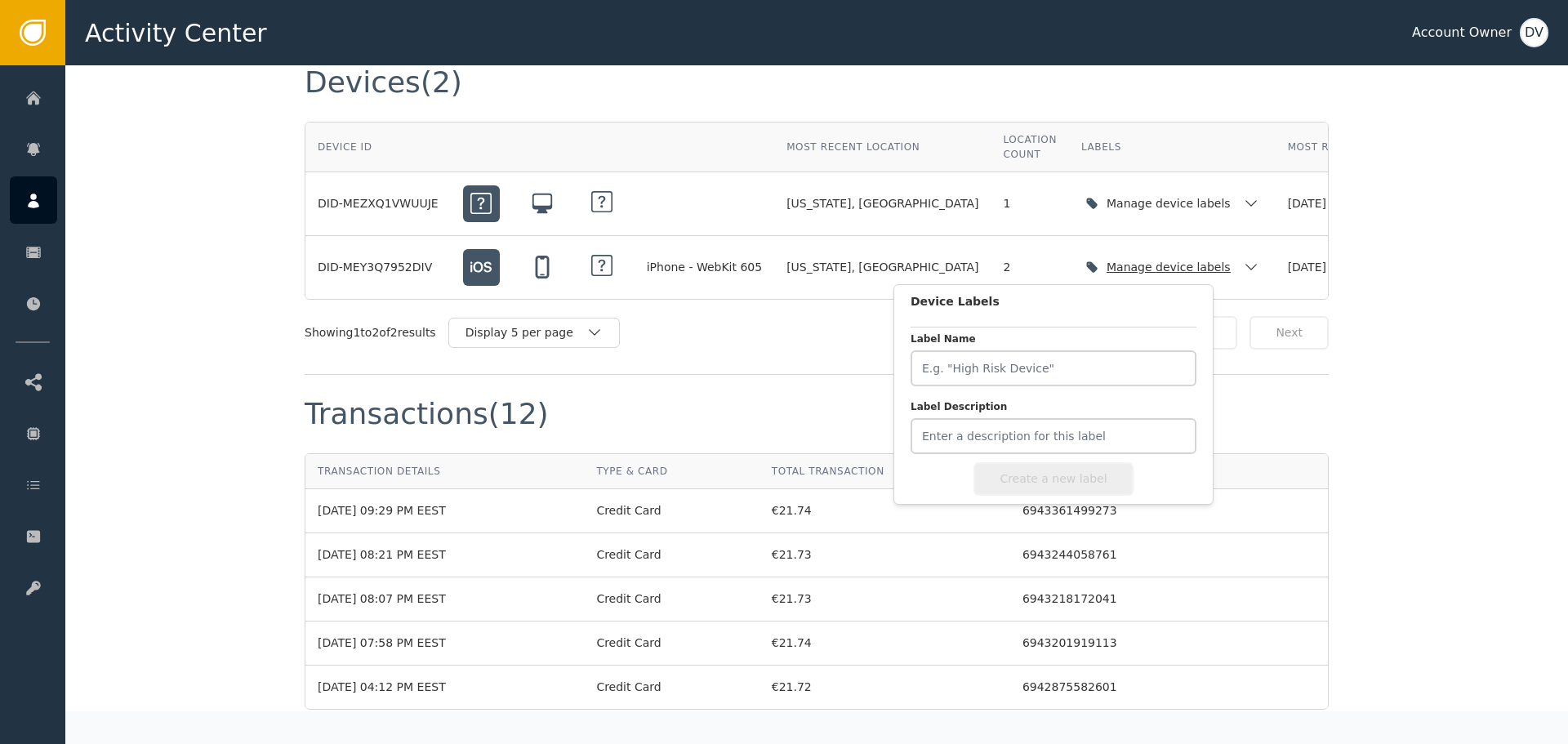
click at [1242, 267] on icon "button" at bounding box center [1251, 267] width 17 height 17
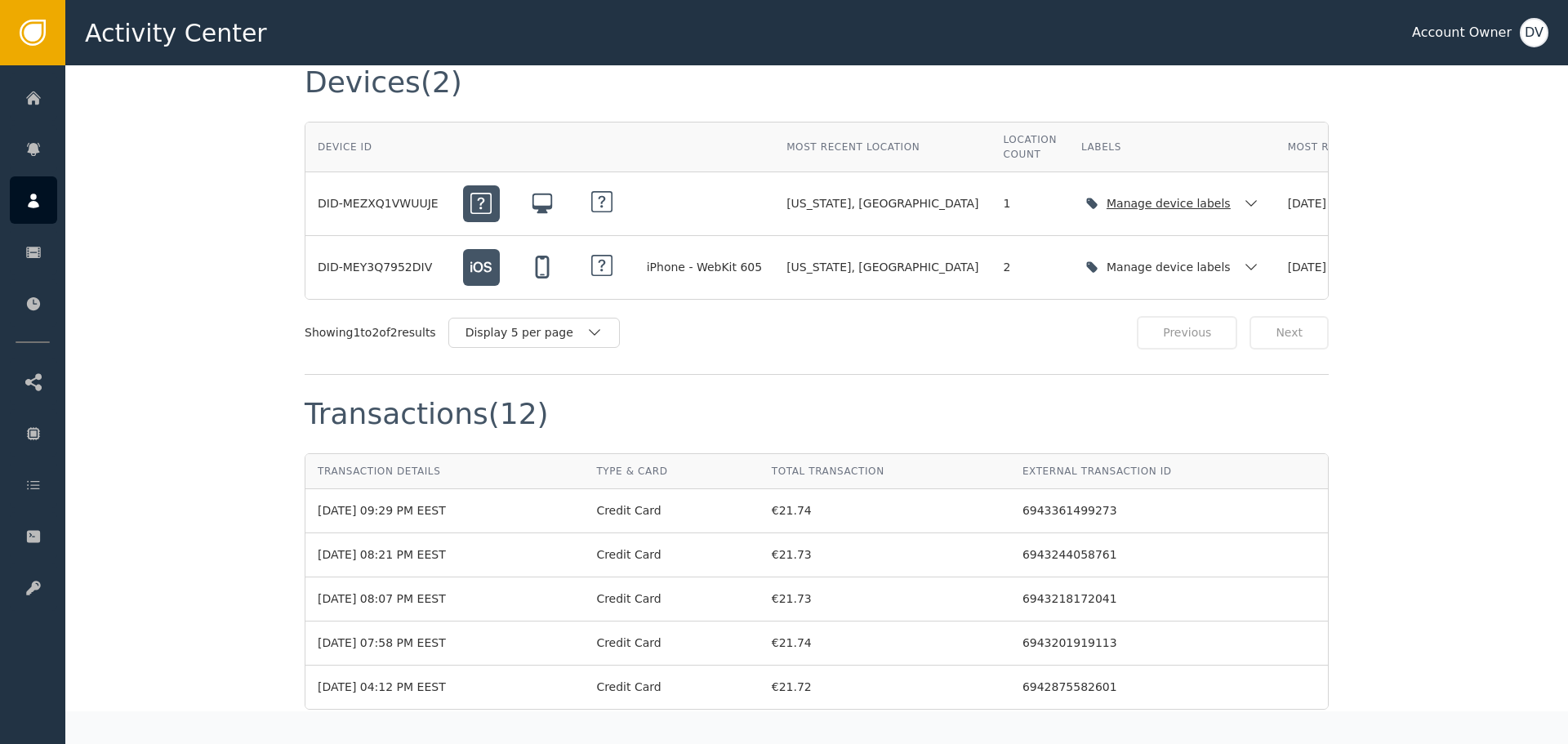
click at [1106, 208] on div "Manage device labels" at bounding box center [1170, 203] width 128 height 17
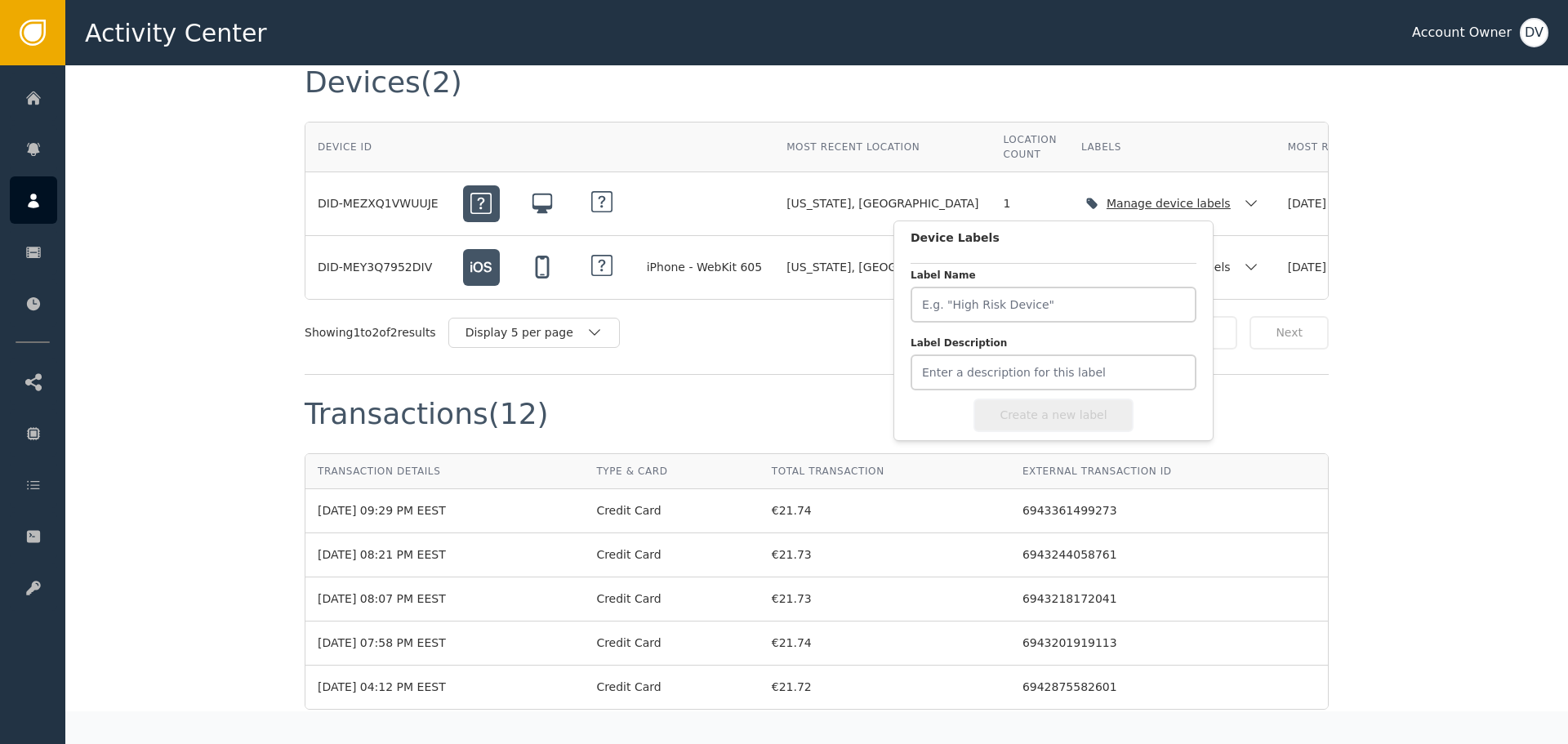
click at [1106, 208] on div "Manage device labels" at bounding box center [1170, 203] width 128 height 17
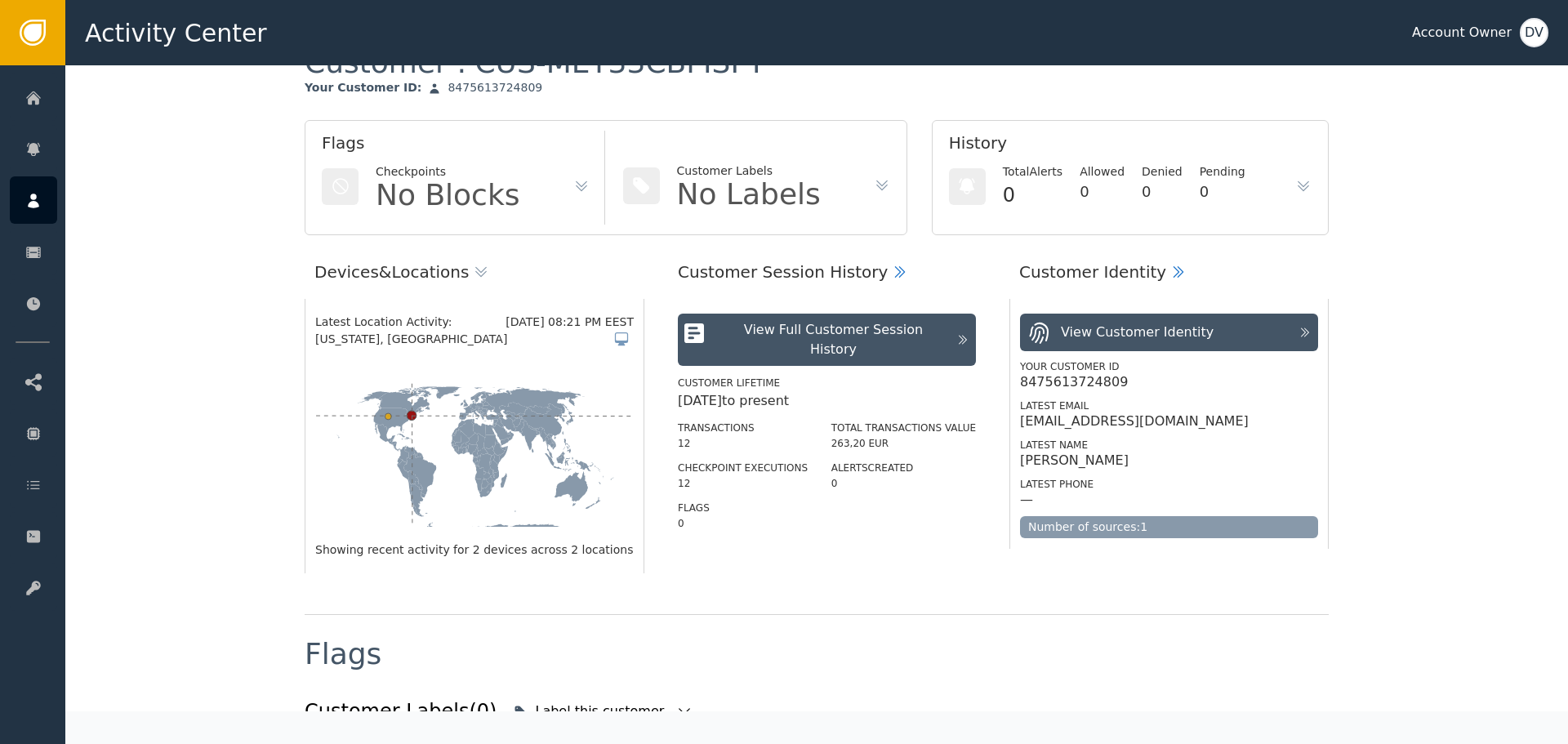
scroll to position [0, 0]
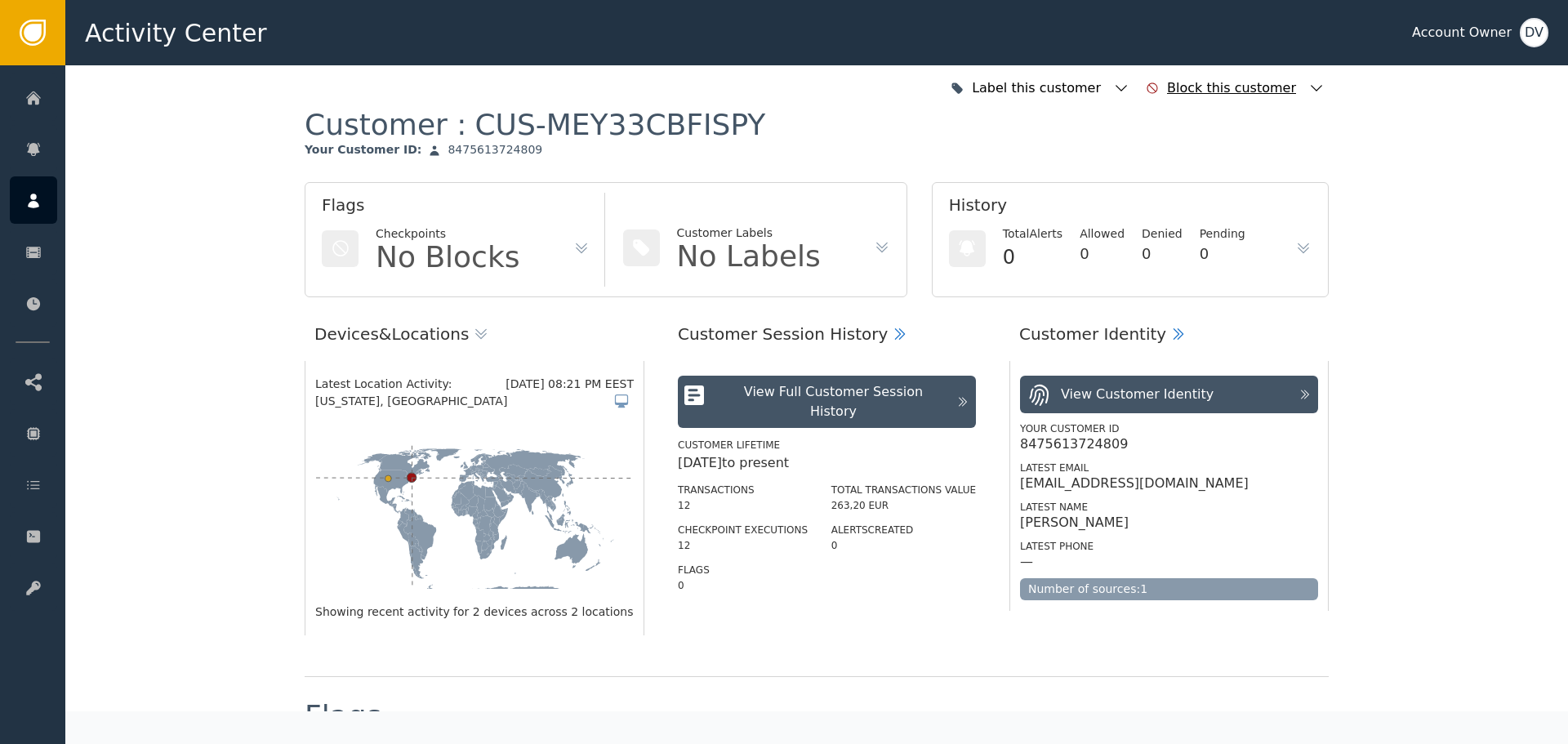
click at [1316, 88] on icon "button" at bounding box center [1316, 88] width 17 height 17
click at [1276, 86] on div "Block this customer" at bounding box center [1233, 88] width 133 height 20
click at [1124, 91] on div "Label this customer" at bounding box center [1039, 88] width 187 height 36
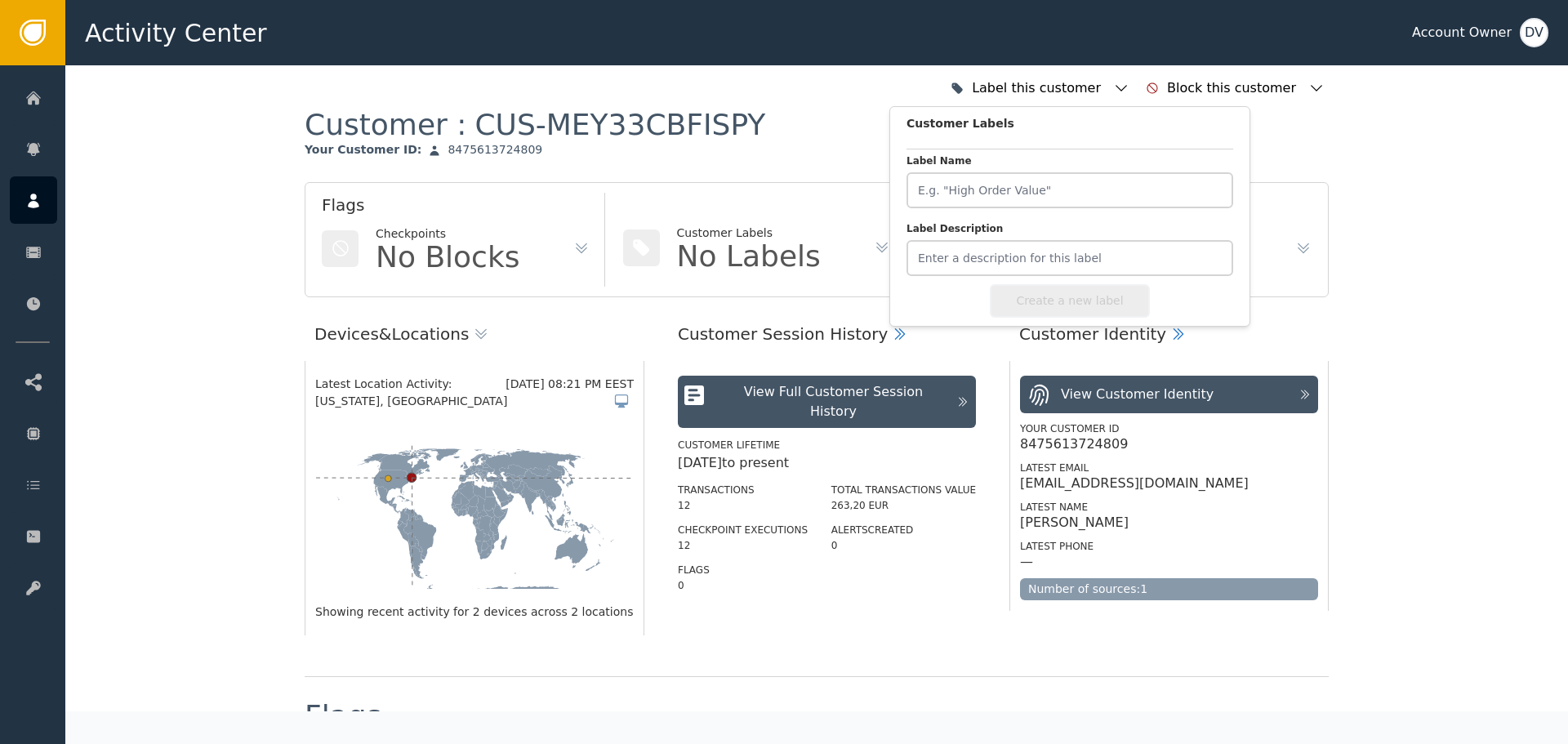
click at [818, 134] on div "Customer : CUS-MEY33CBFISPY Your Customer ID : 8475613724809" at bounding box center [816, 144] width 1024 height 76
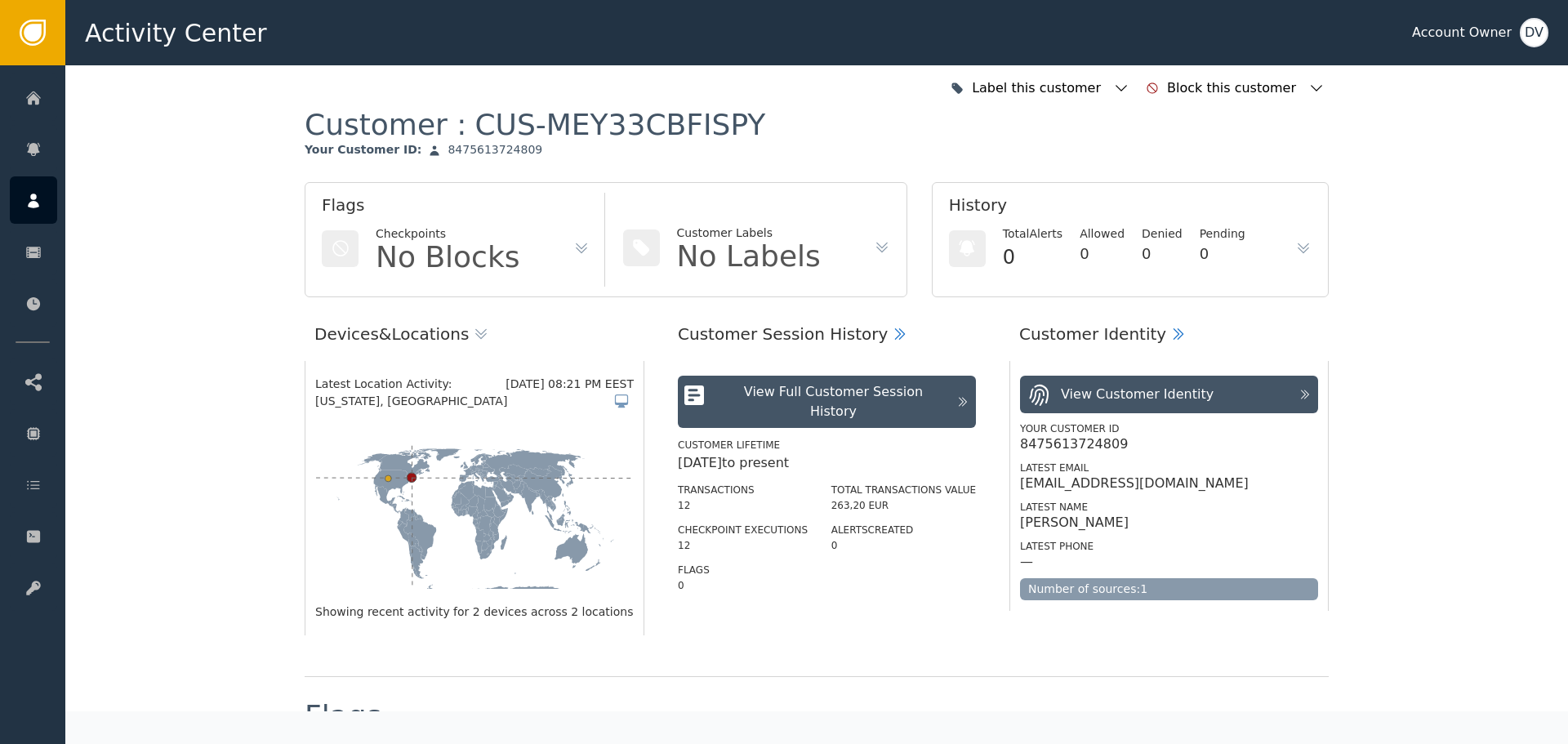
click at [874, 243] on icon at bounding box center [882, 247] width 17 height 17
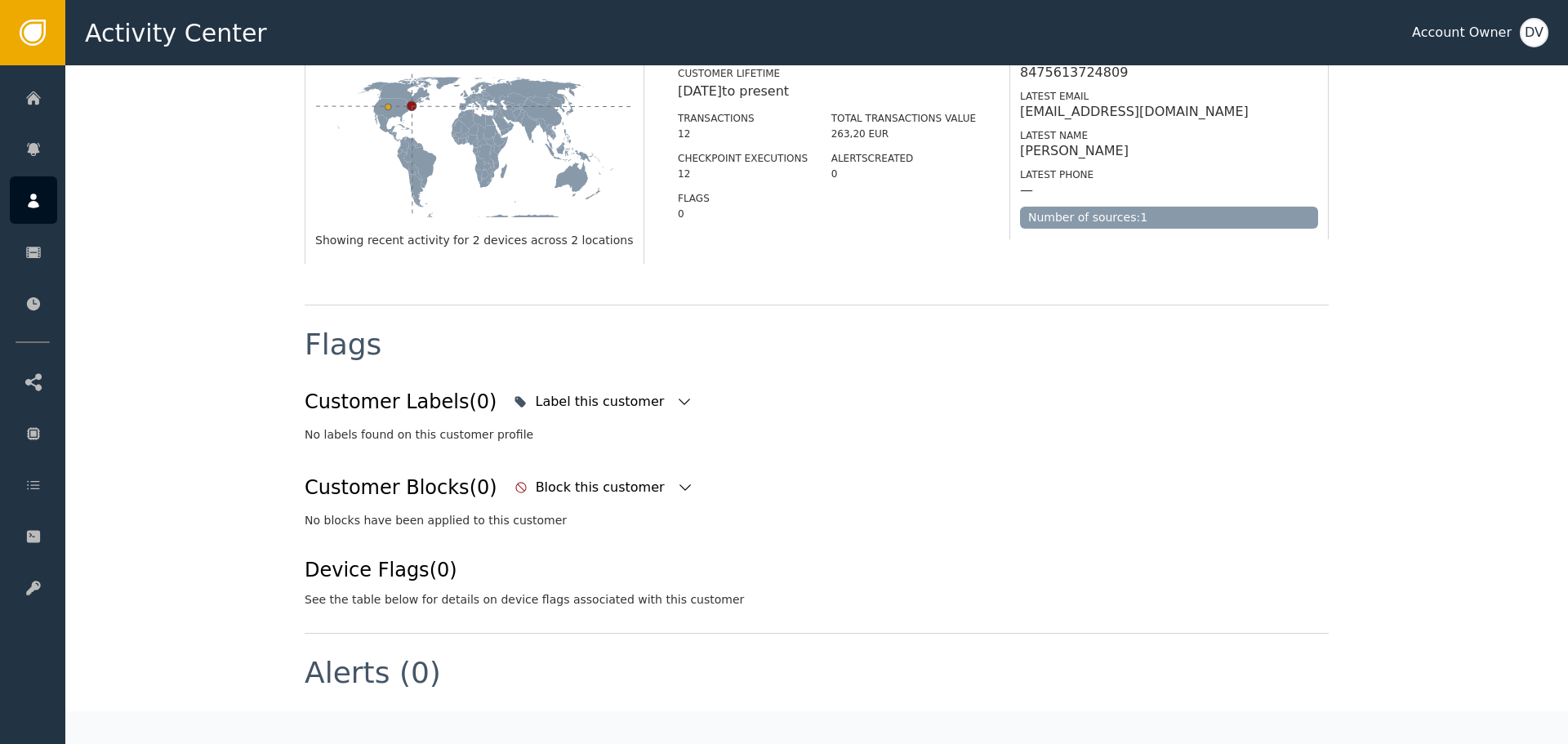
scroll to position [366, 0]
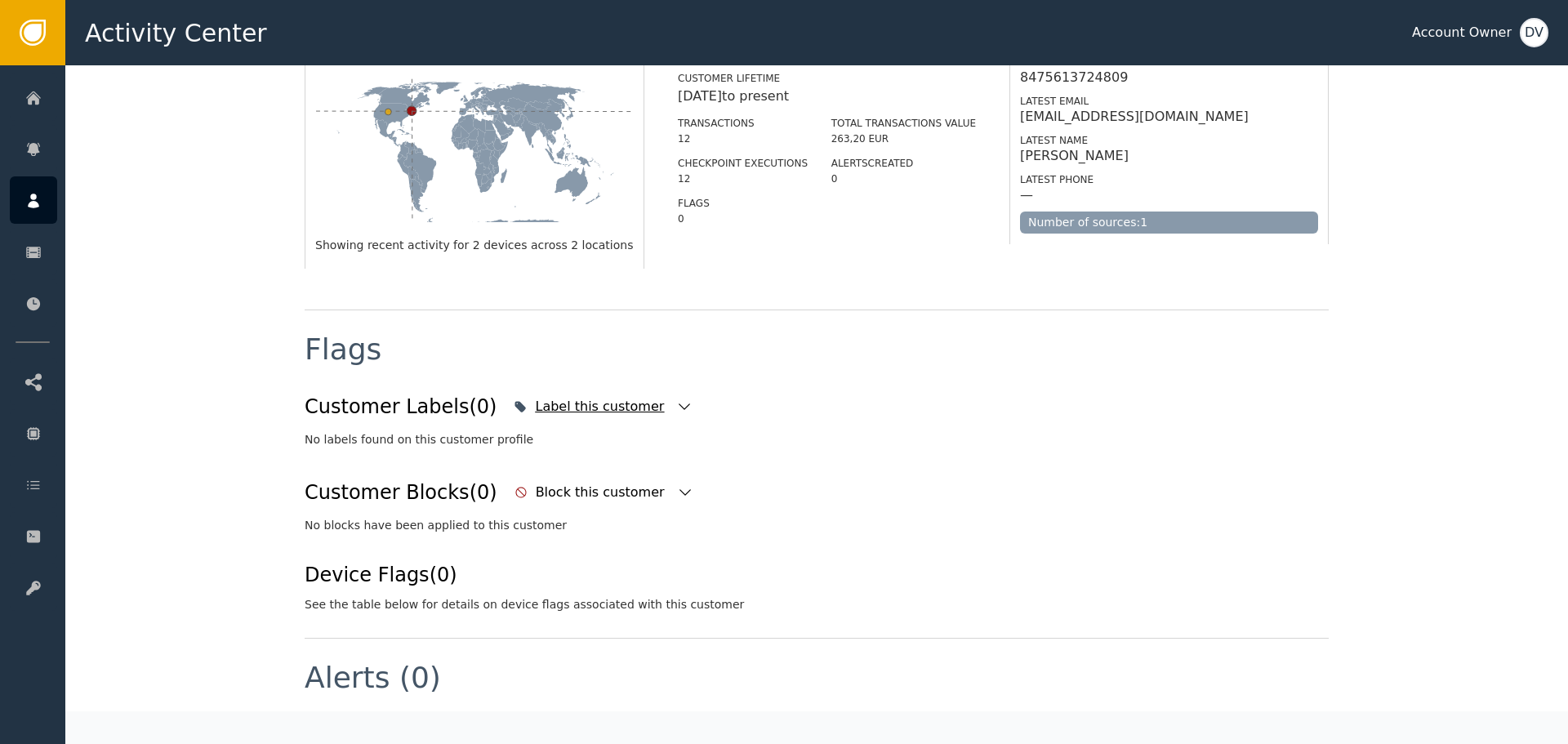
click at [608, 412] on div "Label this customer" at bounding box center [602, 406] width 187 height 36
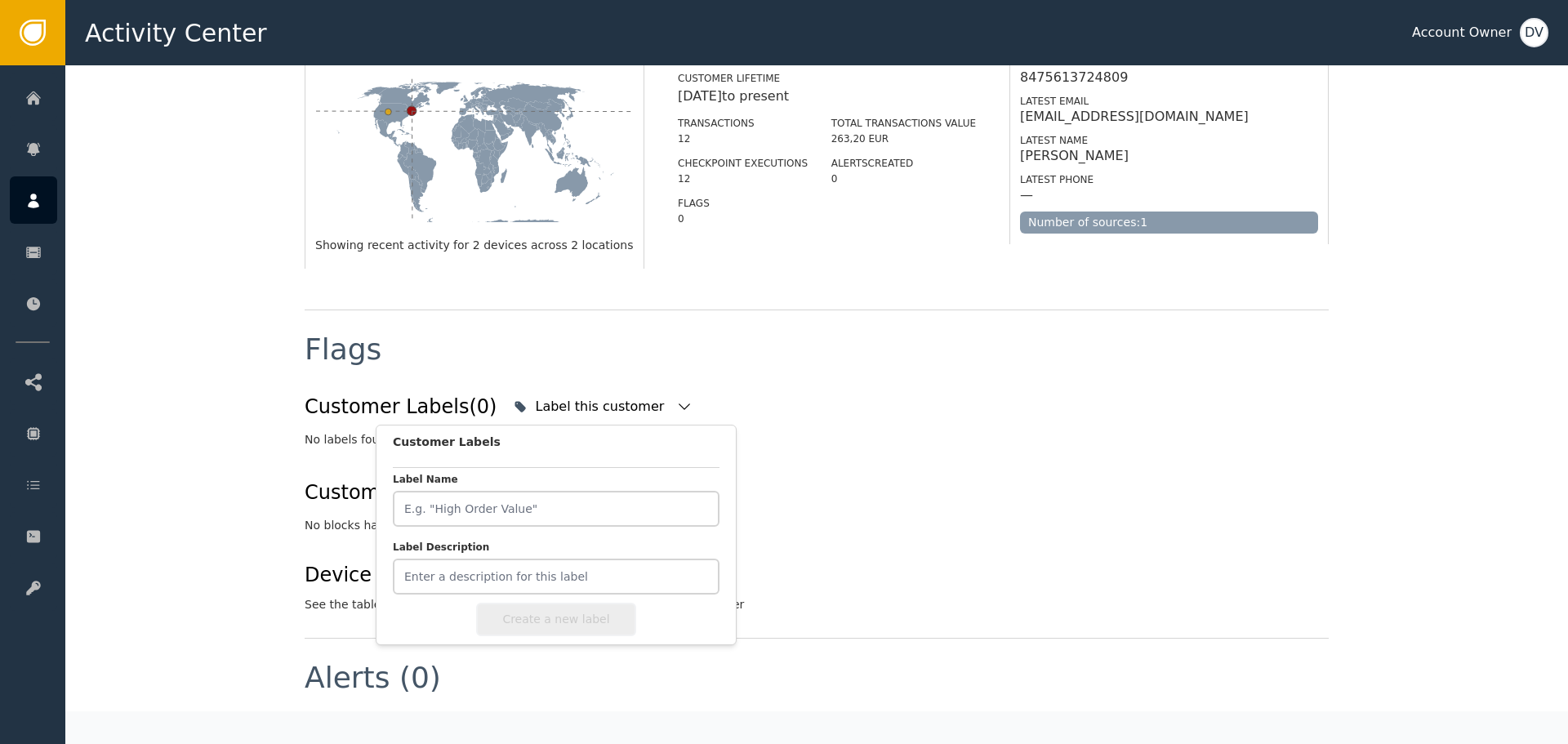
click at [746, 398] on div "Customer Labels (0) Label this customer Customer Labels Label Name Label Descri…" at bounding box center [816, 406] width 1024 height 36
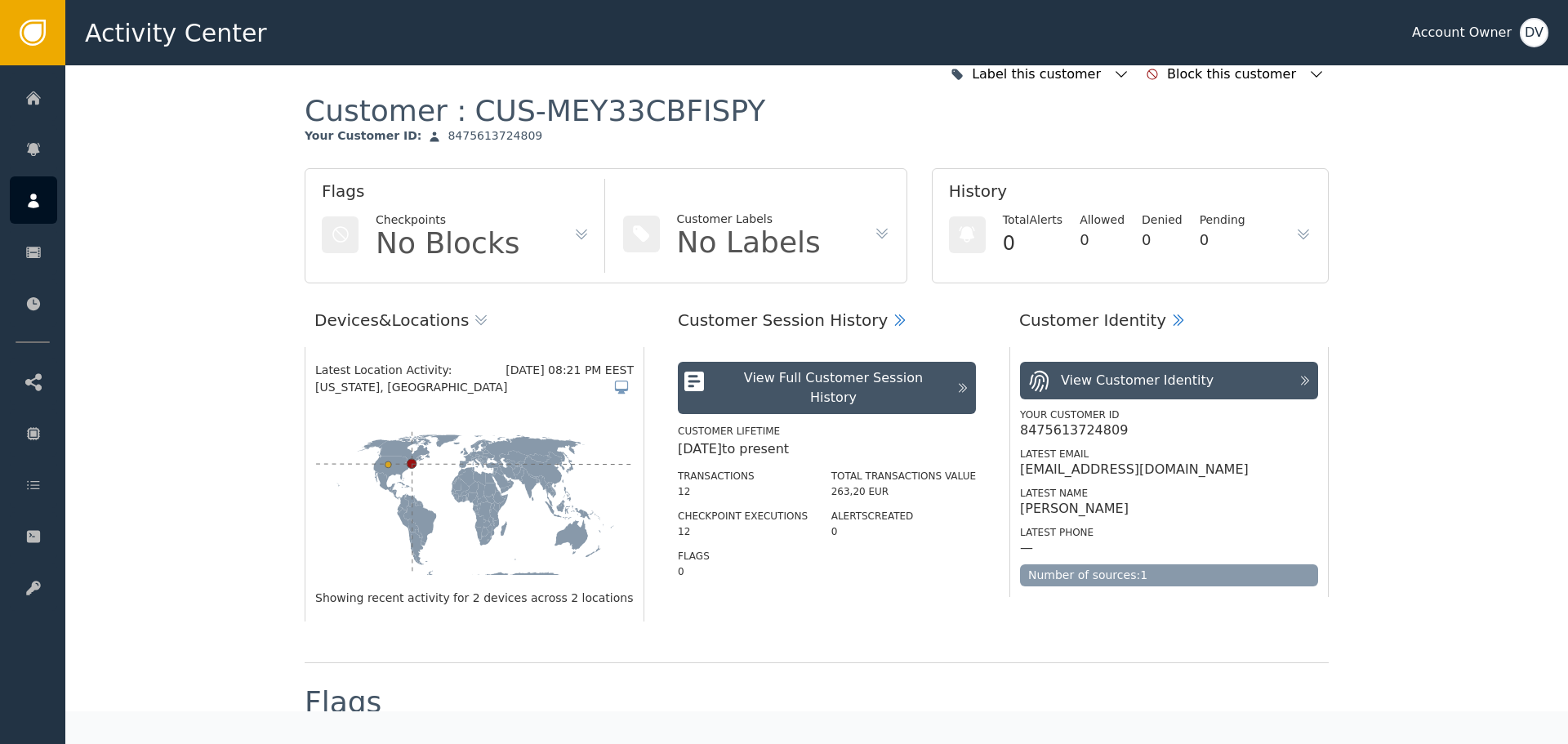
scroll to position [0, 0]
